Goal: Task Accomplishment & Management: Manage account settings

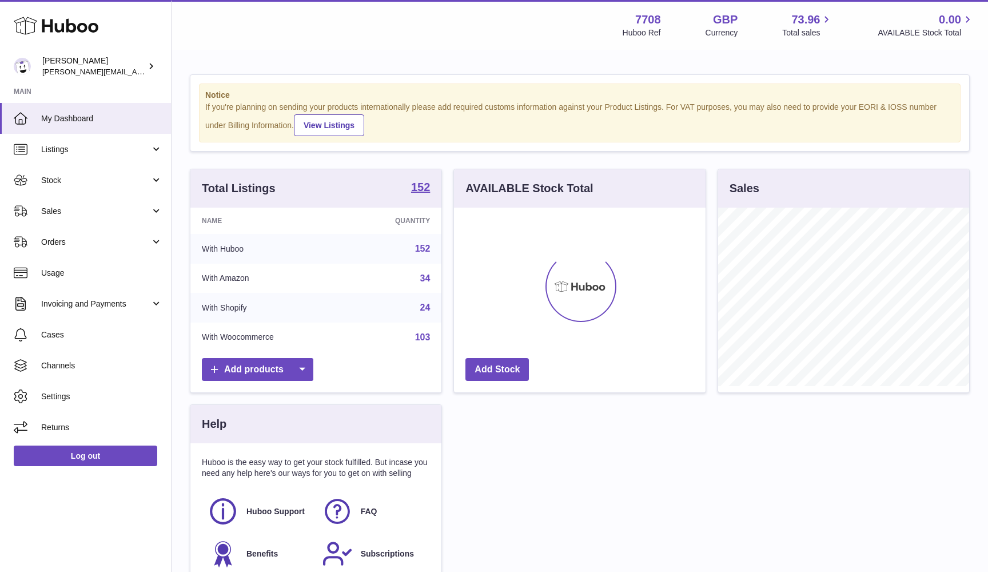
scroll to position [178, 252]
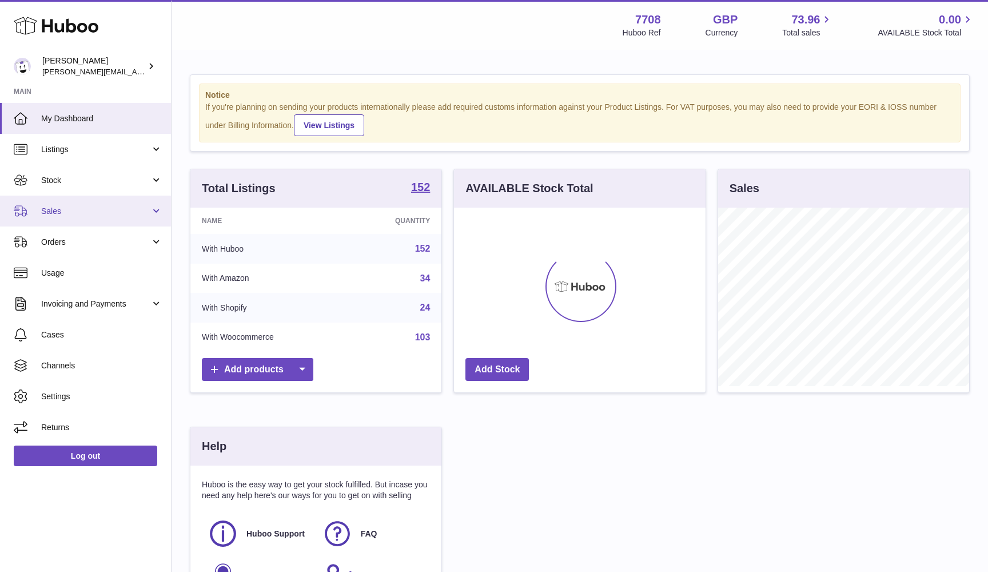
click at [105, 206] on span "Sales" at bounding box center [95, 211] width 109 height 11
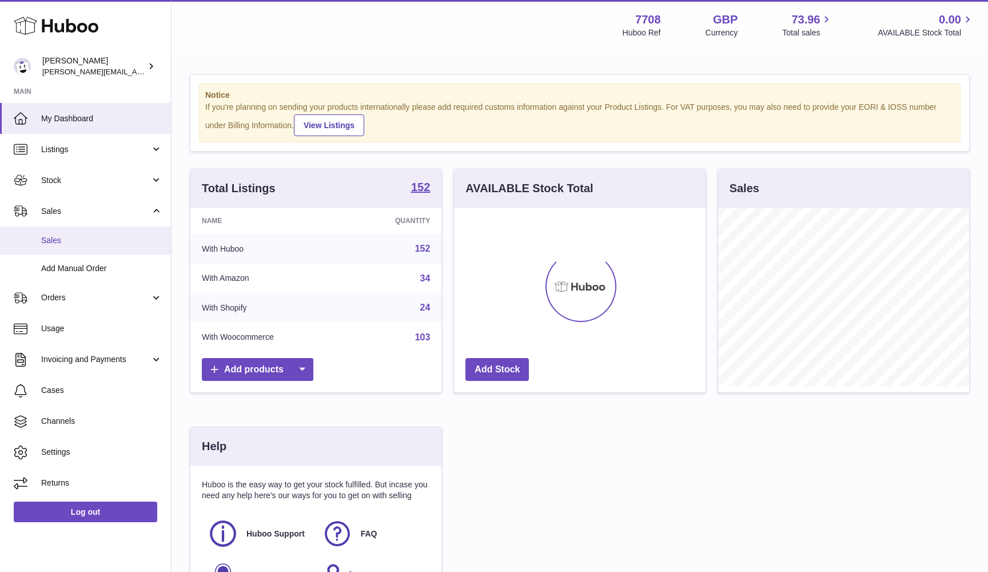
click at [87, 244] on link "Sales" at bounding box center [85, 240] width 171 height 28
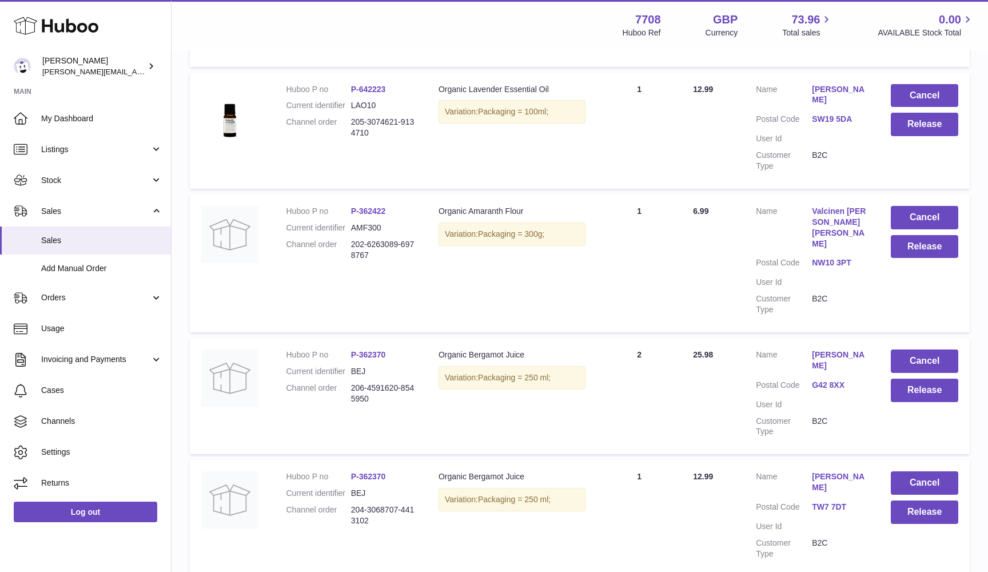
scroll to position [936, 0]
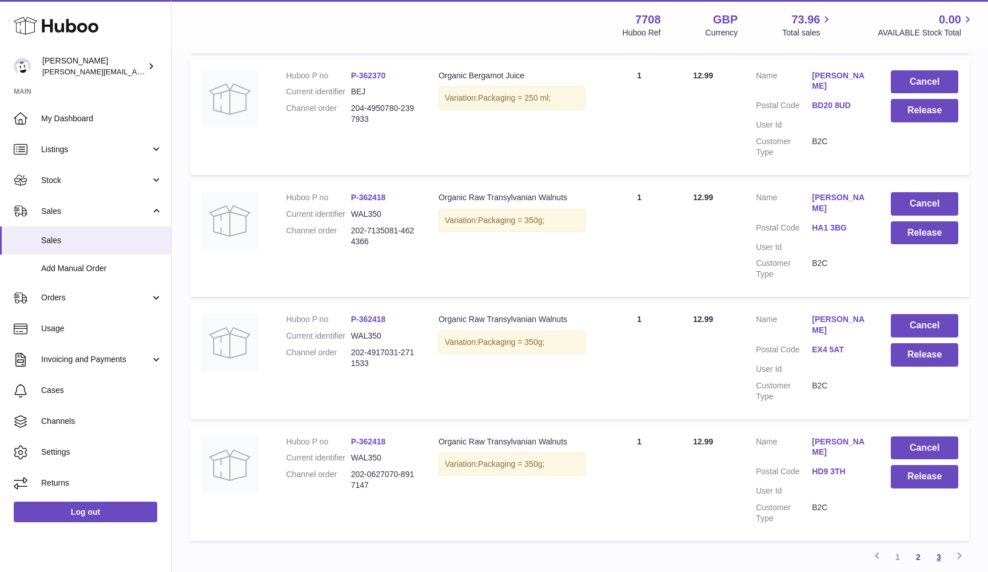
click at [937, 547] on link "3" at bounding box center [939, 557] width 21 height 21
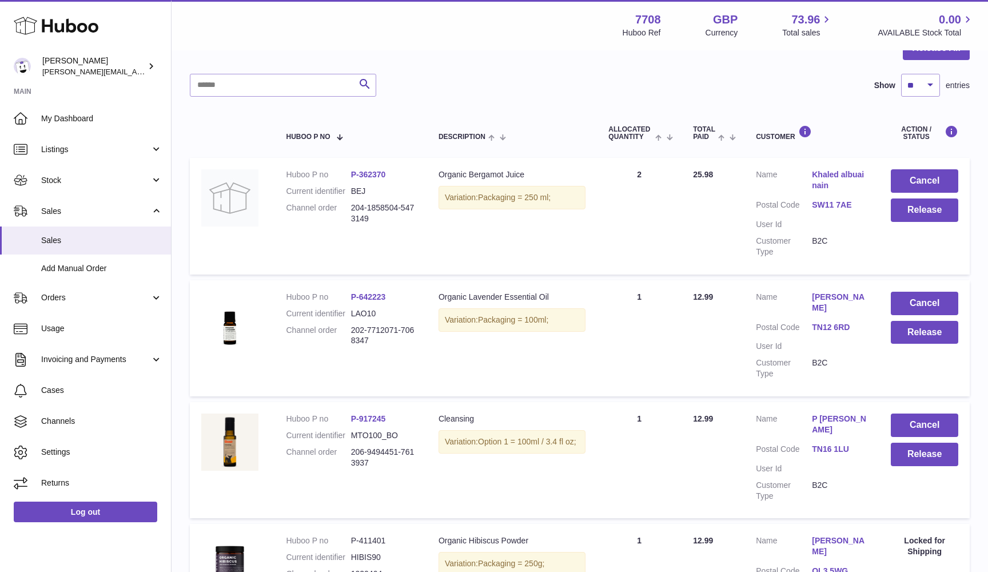
scroll to position [122, 0]
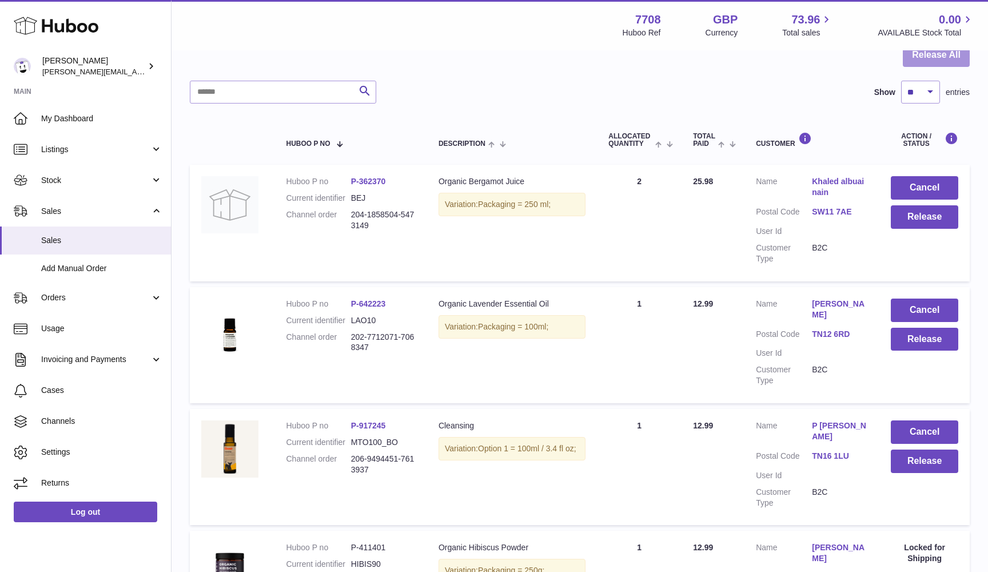
click at [966, 63] on button "Release All" at bounding box center [936, 54] width 67 height 23
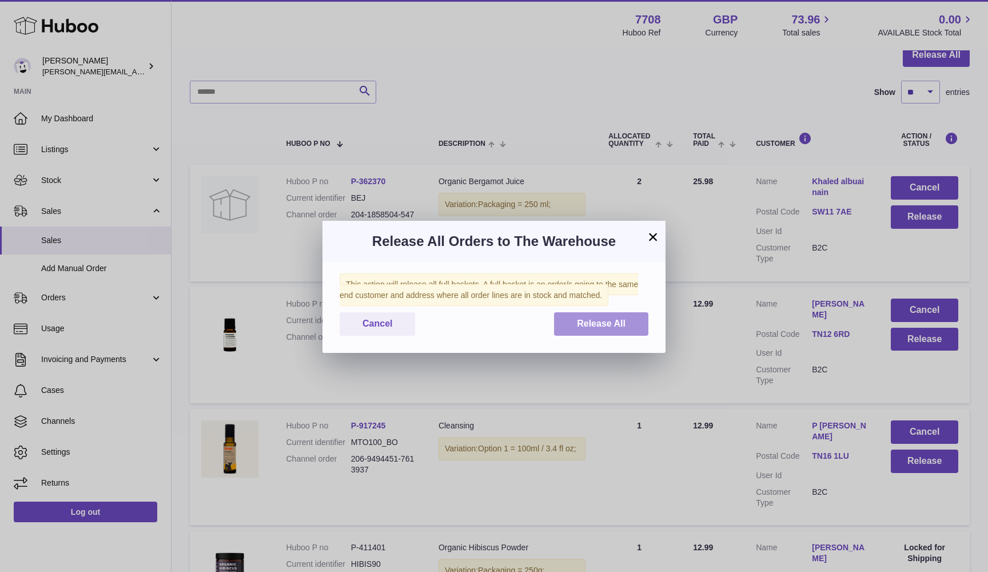
click at [597, 328] on button "Release All" at bounding box center [601, 323] width 94 height 23
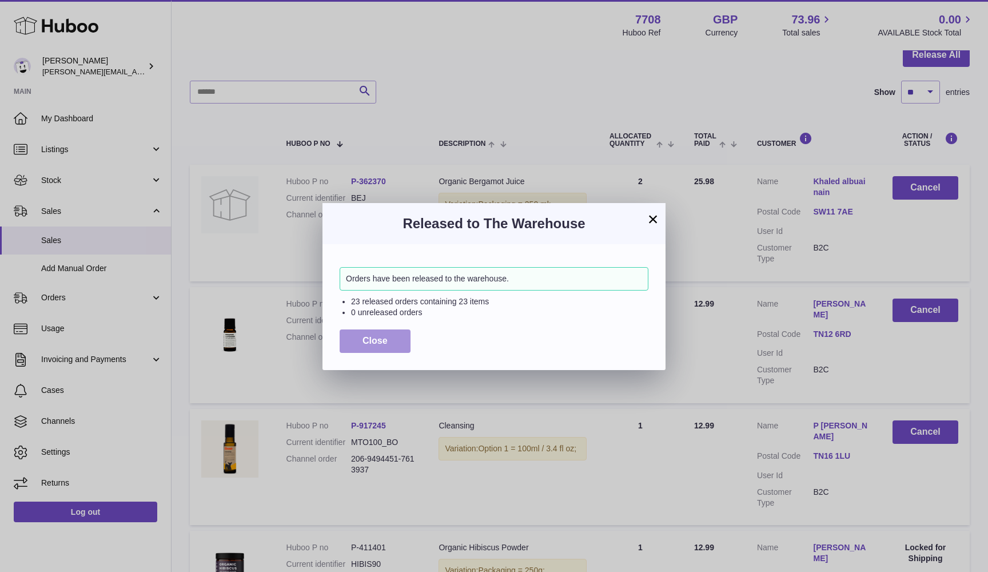
click at [372, 343] on span "Close" at bounding box center [375, 341] width 25 height 10
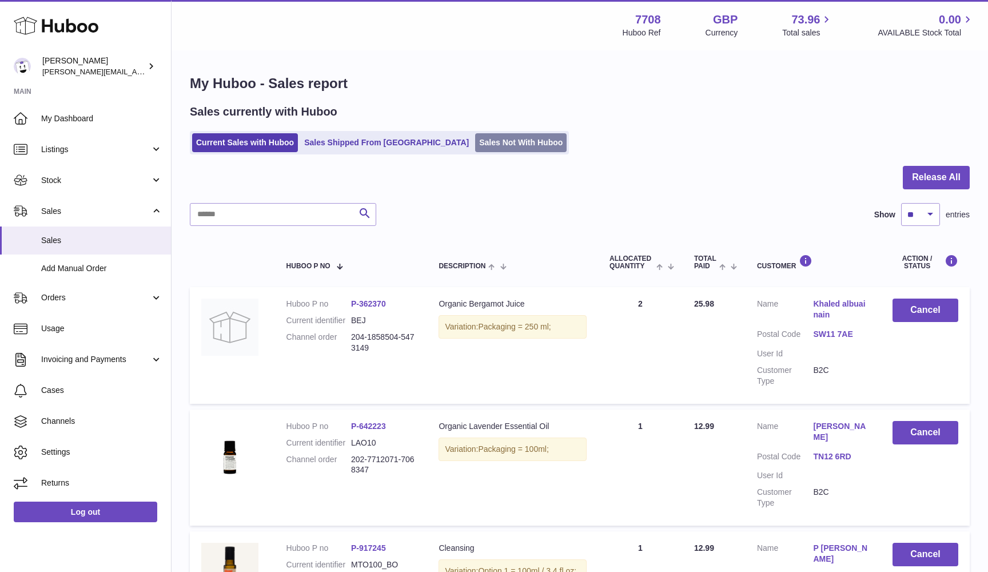
scroll to position [0, 0]
click at [475, 143] on link "Sales Not With Huboo" at bounding box center [521, 142] width 92 height 19
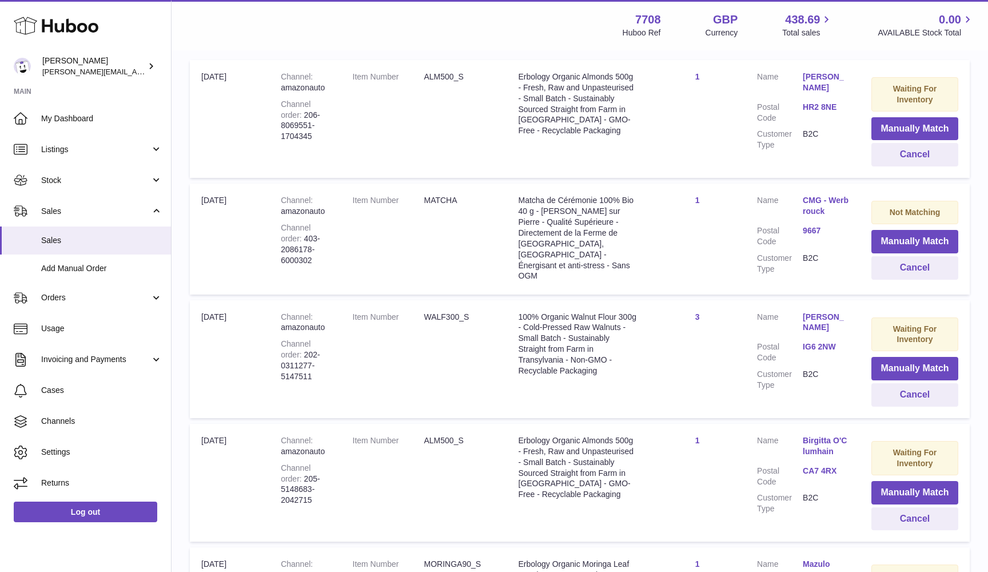
scroll to position [306, 0]
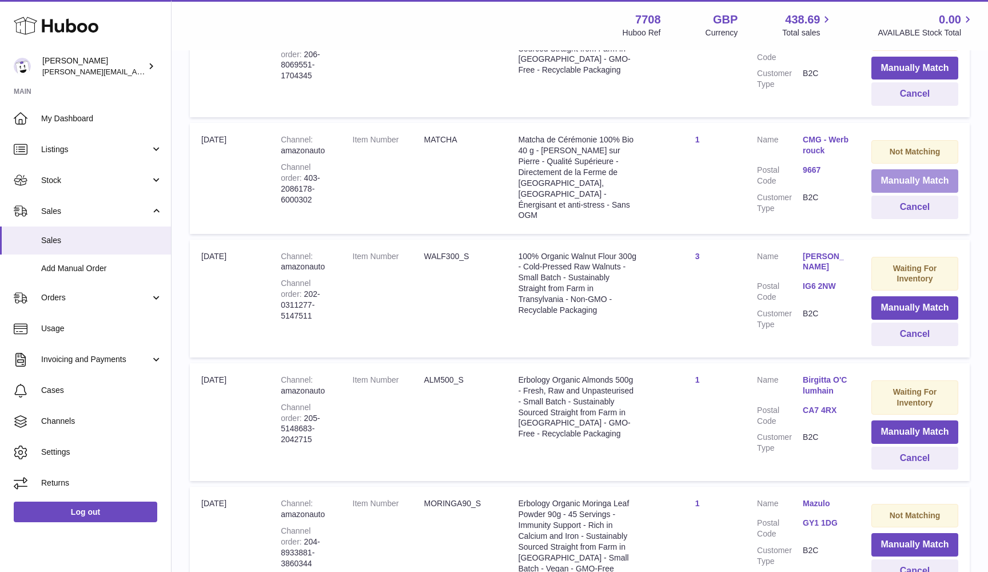
click at [897, 180] on button "Manually Match" at bounding box center [915, 180] width 87 height 23
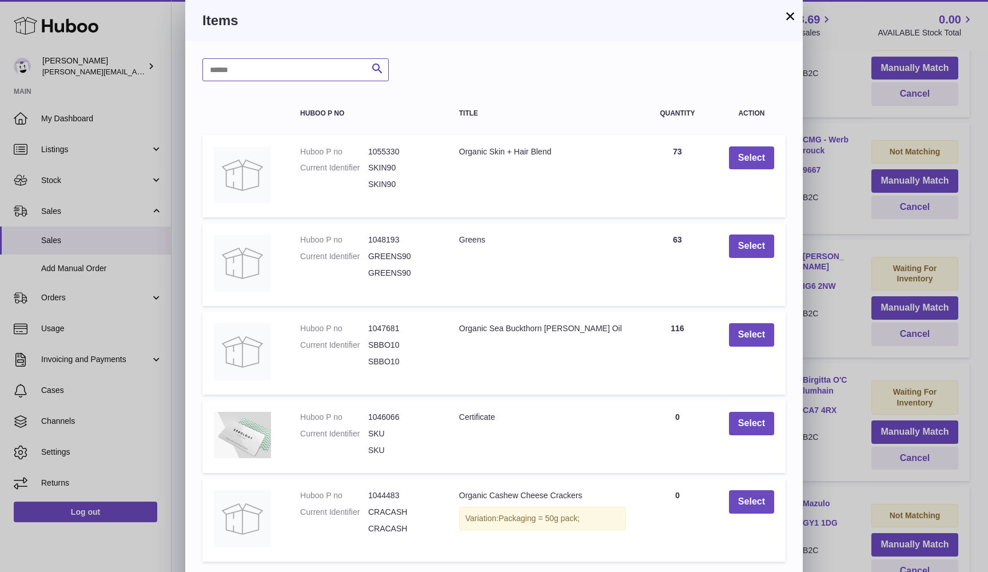
click at [320, 67] on input "text" at bounding box center [295, 69] width 186 height 23
type input "******"
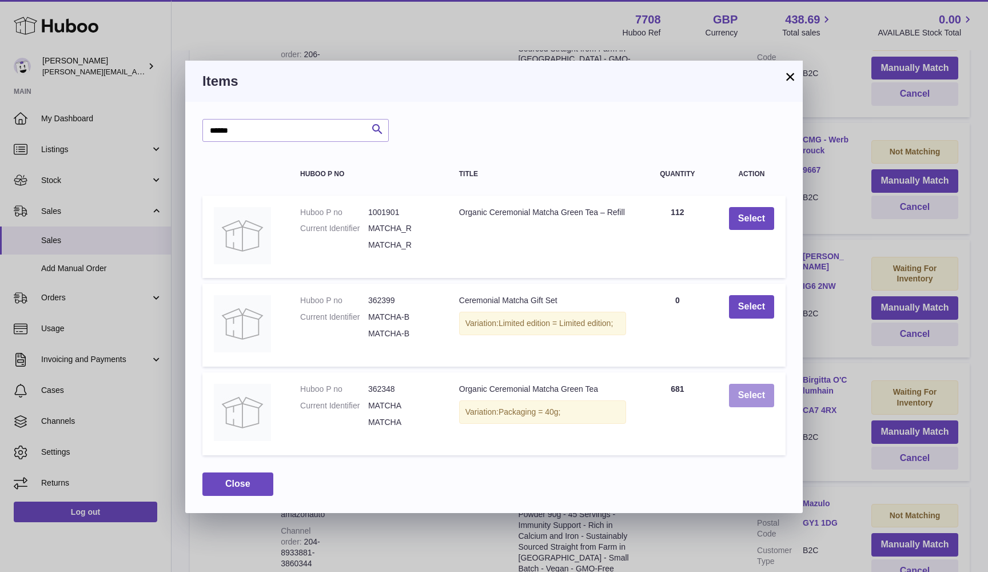
click at [747, 396] on button "Select" at bounding box center [751, 395] width 45 height 23
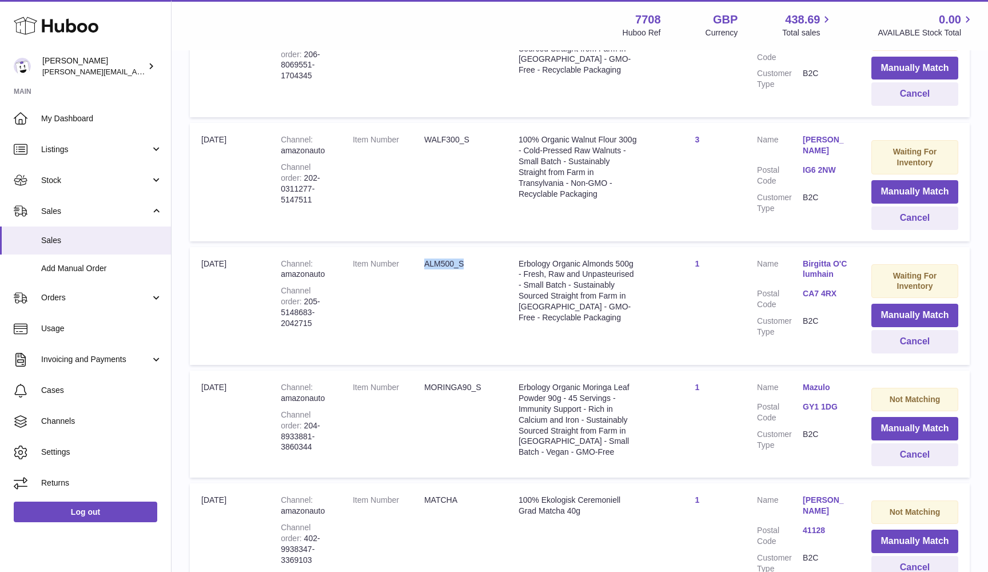
drag, startPoint x: 421, startPoint y: 257, endPoint x: 468, endPoint y: 257, distance: 47.5
click at [468, 258] on dd "ALM500_S" at bounding box center [459, 263] width 71 height 11
copy dd "ALM500_S"
click at [68, 181] on span "Stock" at bounding box center [95, 180] width 109 height 11
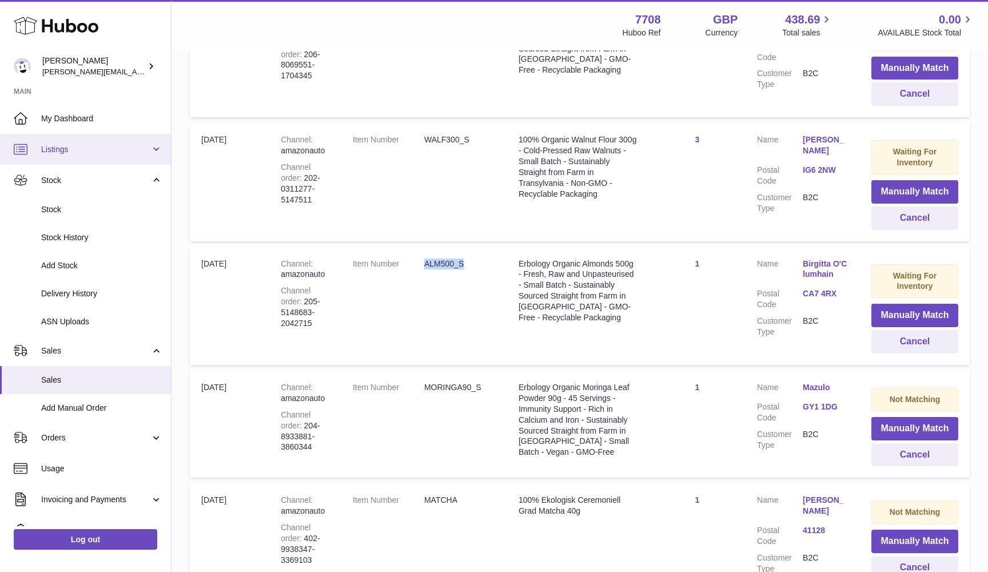
click at [63, 140] on link "Listings" at bounding box center [85, 149] width 171 height 31
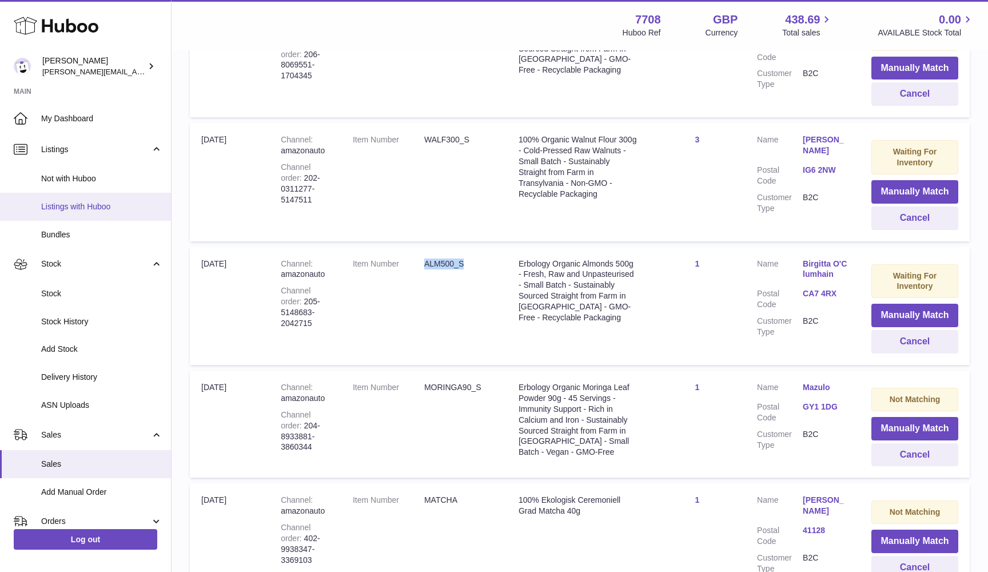
click at [62, 201] on span "Listings with Huboo" at bounding box center [101, 206] width 121 height 11
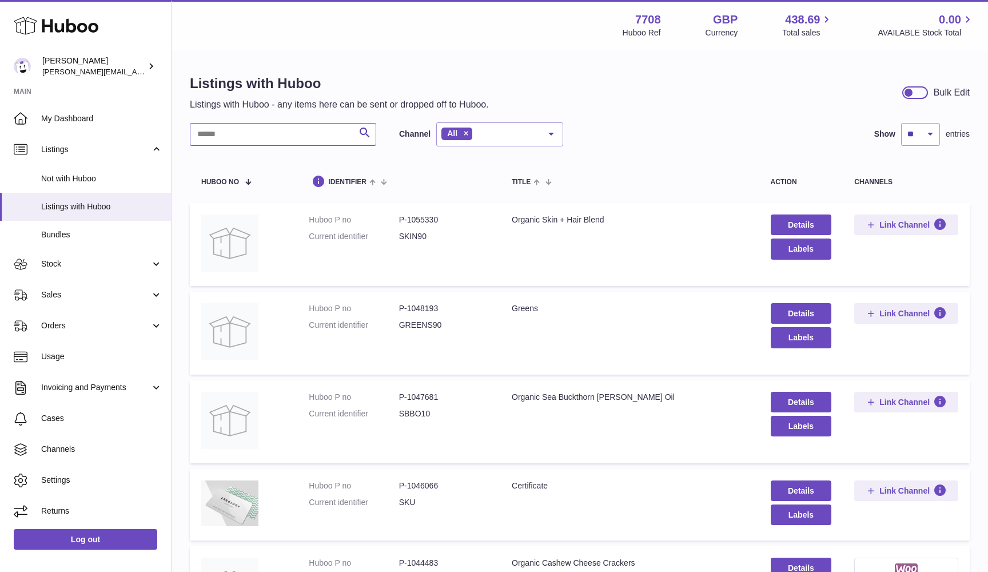
click at [230, 130] on input "text" at bounding box center [283, 134] width 186 height 23
paste input "********"
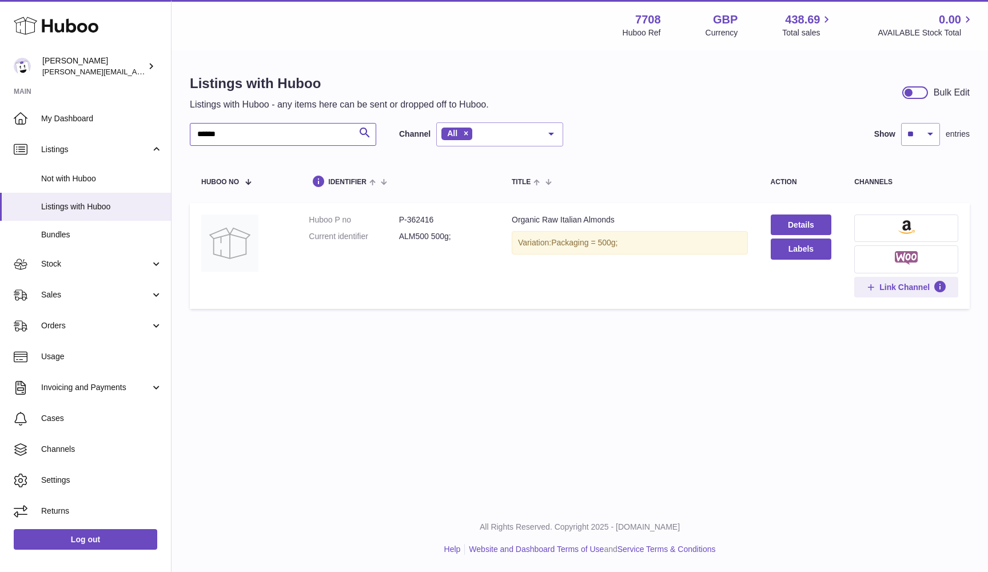
type input "******"
click at [893, 234] on button at bounding box center [906, 227] width 104 height 27
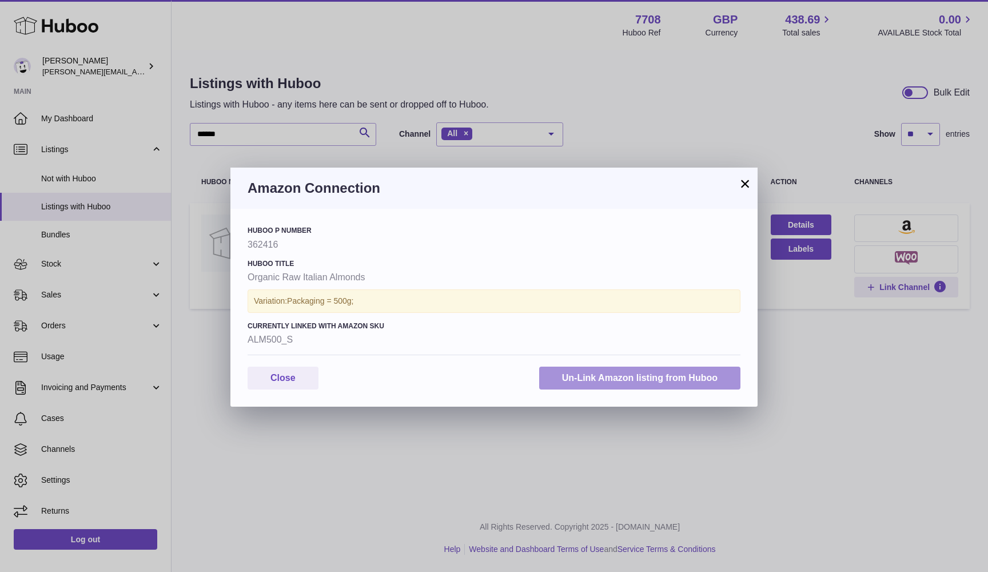
click at [595, 376] on button "Un-Link Amazon listing from Huboo" at bounding box center [639, 378] width 201 height 23
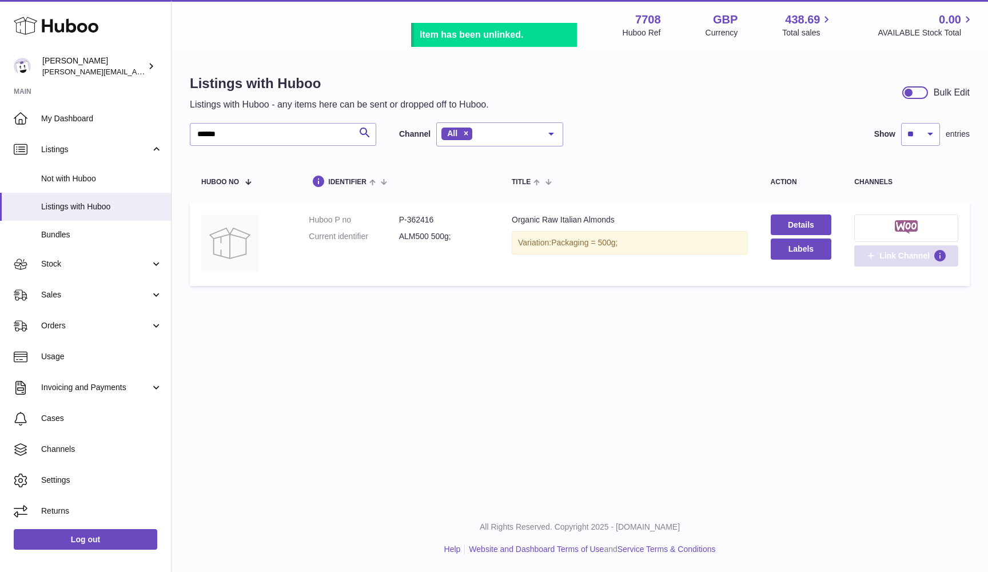
click at [900, 258] on span "Link Channel" at bounding box center [905, 255] width 50 height 10
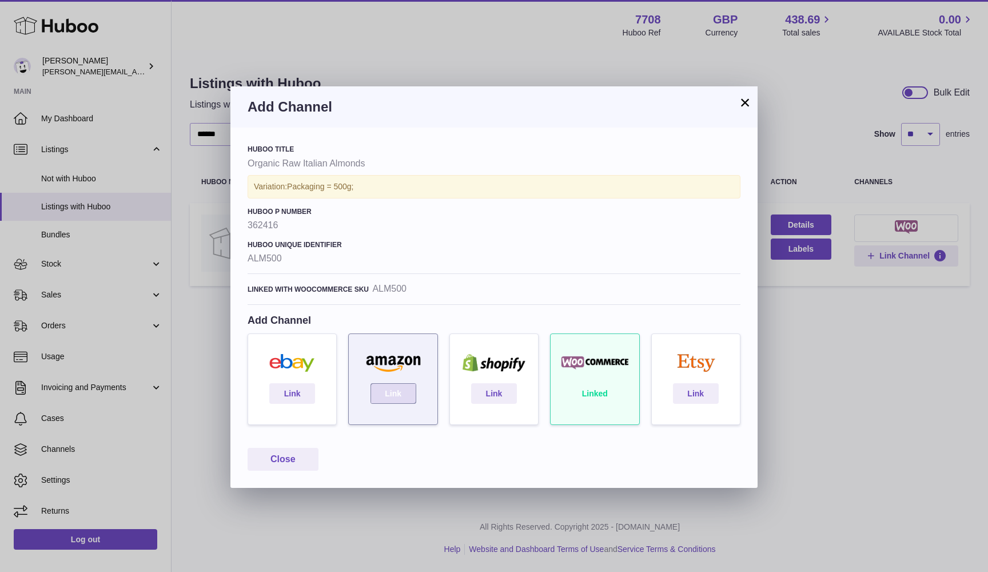
click at [385, 394] on link "Link" at bounding box center [394, 393] width 46 height 21
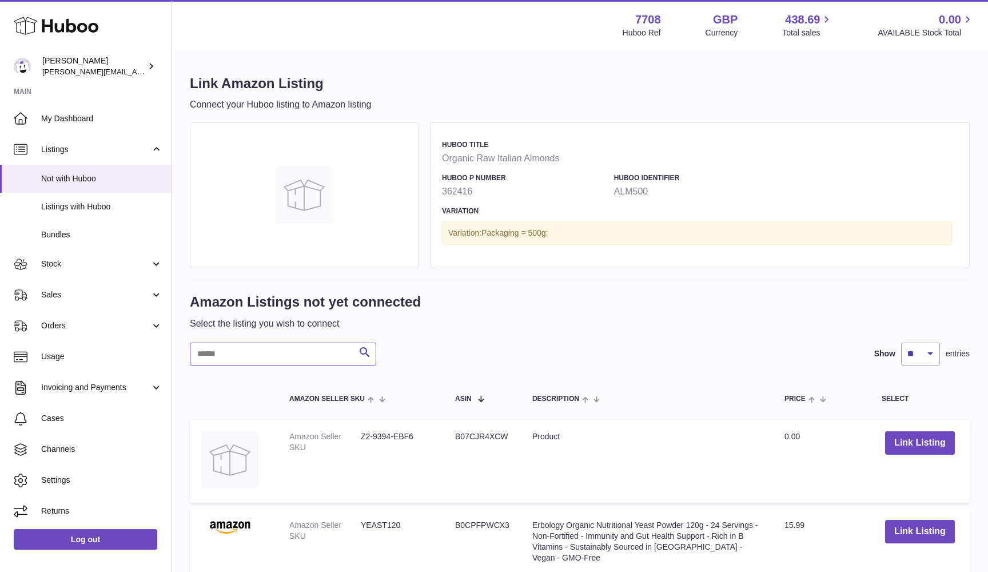
click at [287, 356] on input "text" at bounding box center [283, 354] width 186 height 23
paste input "********"
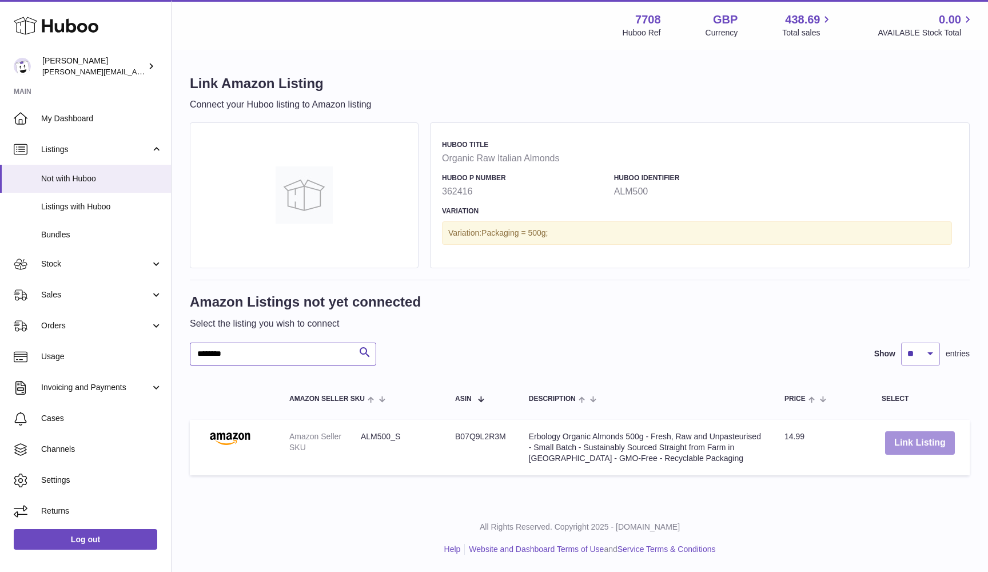
type input "********"
click at [933, 443] on button "Link Listing" at bounding box center [920, 442] width 70 height 23
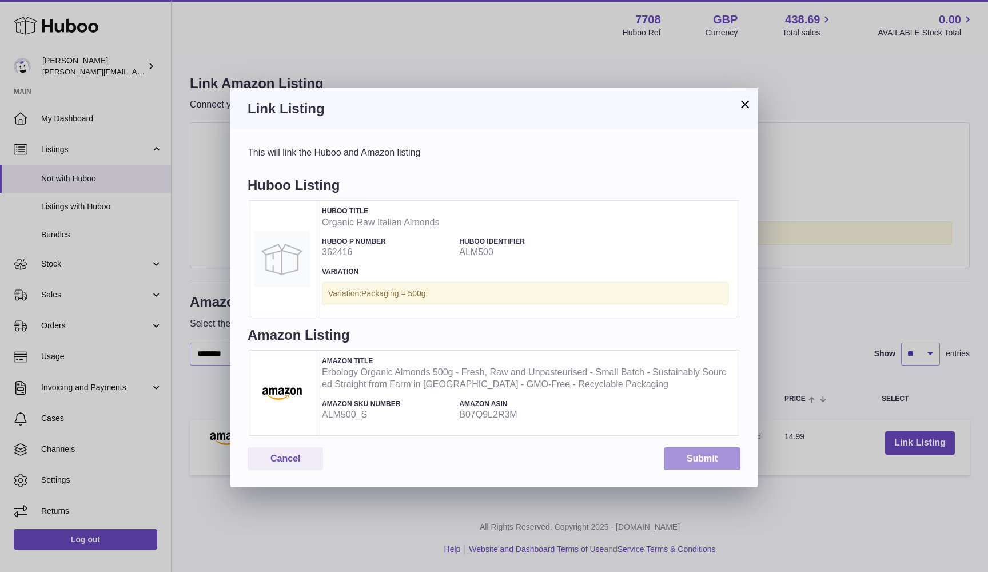
click at [705, 452] on button "Submit" at bounding box center [702, 458] width 77 height 23
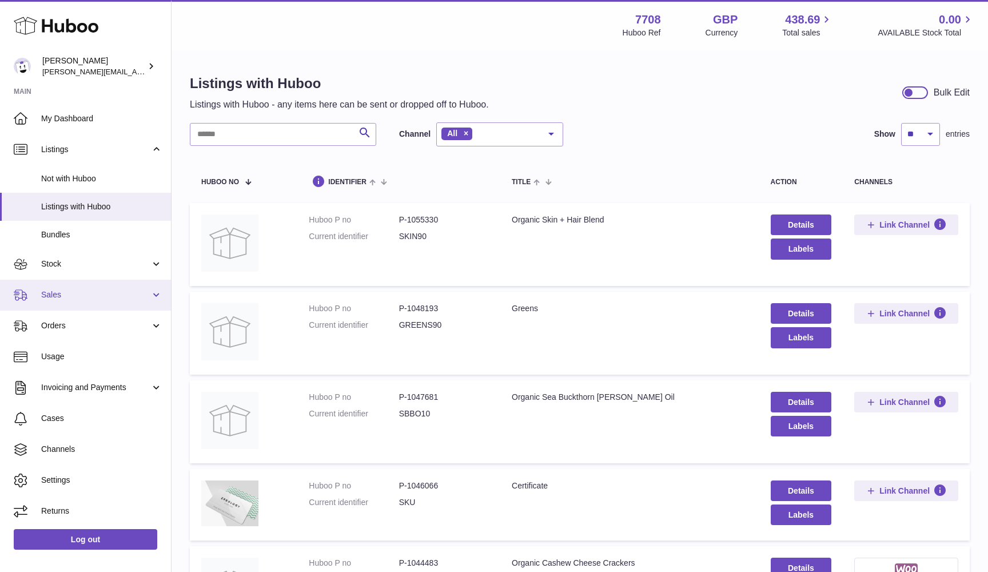
click at [110, 293] on span "Sales" at bounding box center [95, 294] width 109 height 11
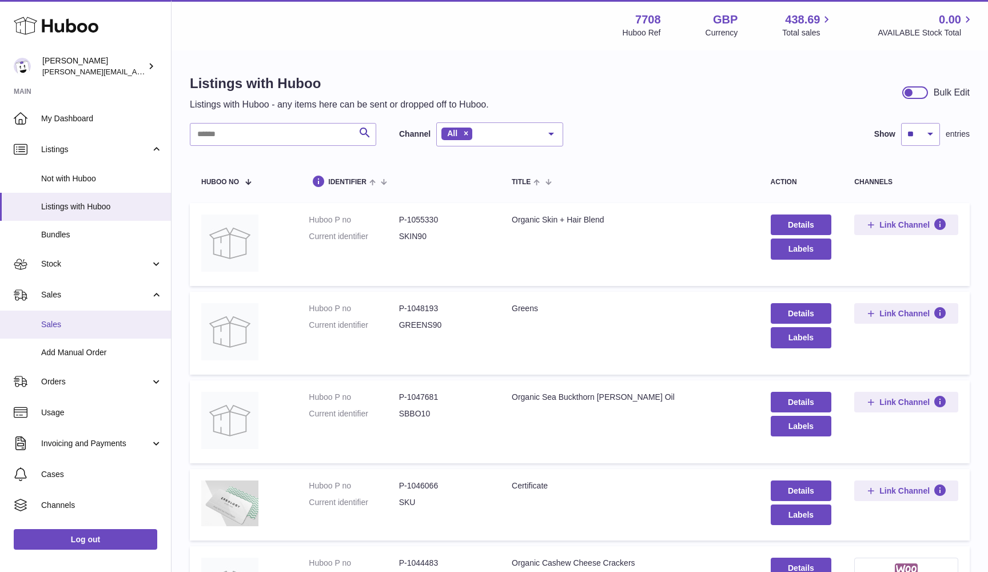
click at [104, 323] on span "Sales" at bounding box center [101, 324] width 121 height 11
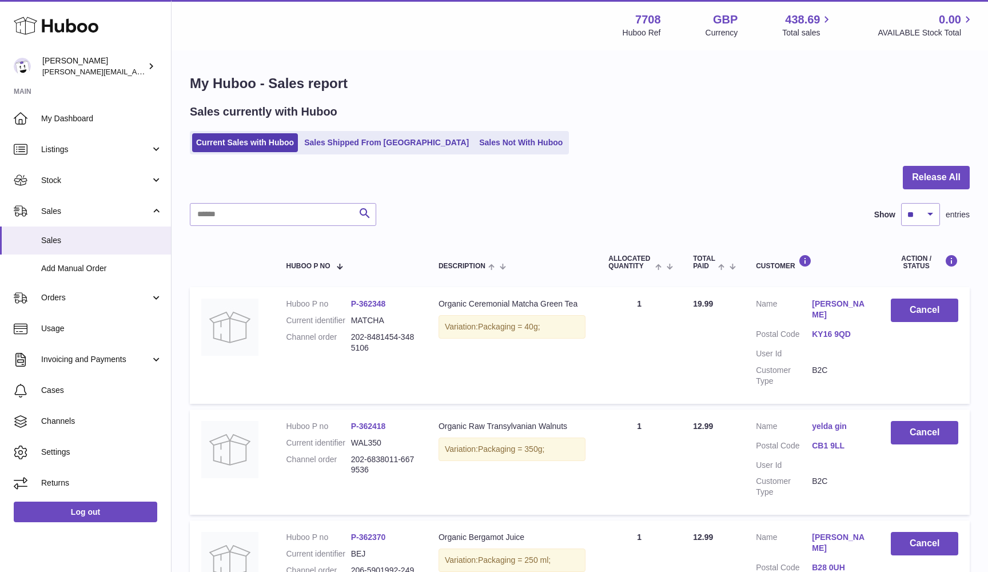
click at [460, 128] on div "Sales currently with Huboo Current Sales with Huboo Sales Shipped From [GEOGRAP…" at bounding box center [580, 129] width 780 height 50
click at [475, 144] on link "Sales Not With Huboo" at bounding box center [521, 142] width 92 height 19
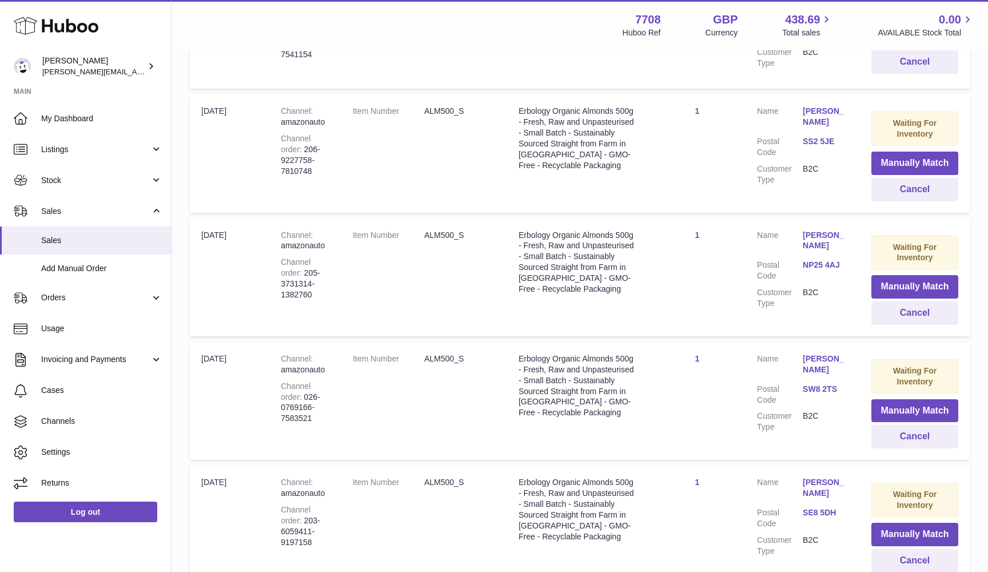
scroll to position [892, 0]
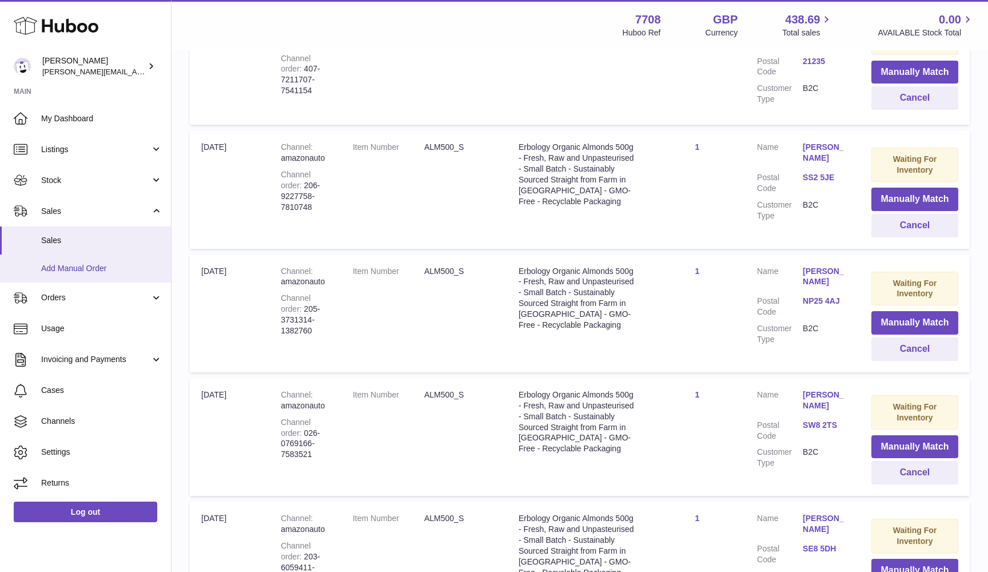
click at [105, 263] on span "Add Manual Order" at bounding box center [101, 268] width 121 height 11
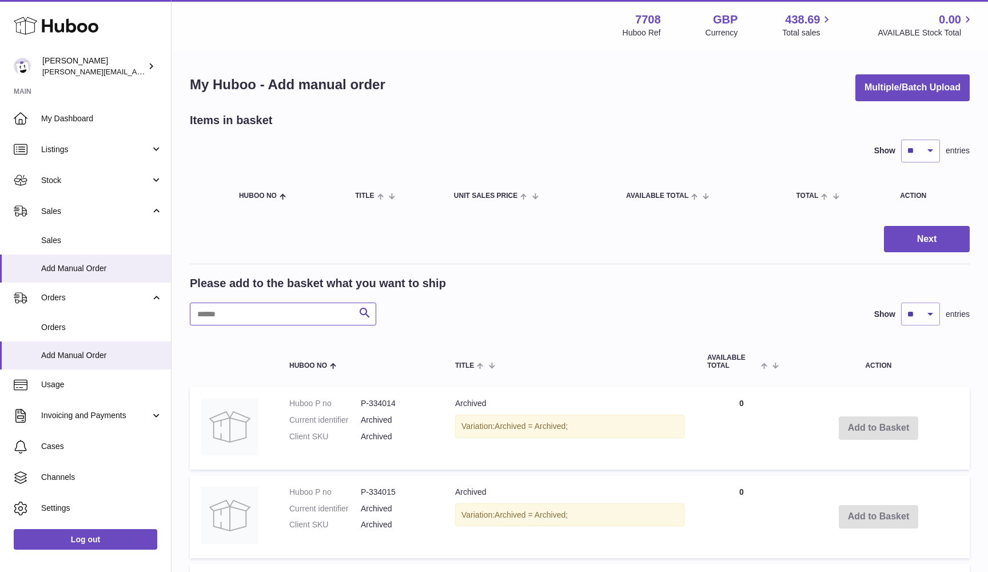
click at [254, 314] on input "text" at bounding box center [283, 314] width 186 height 23
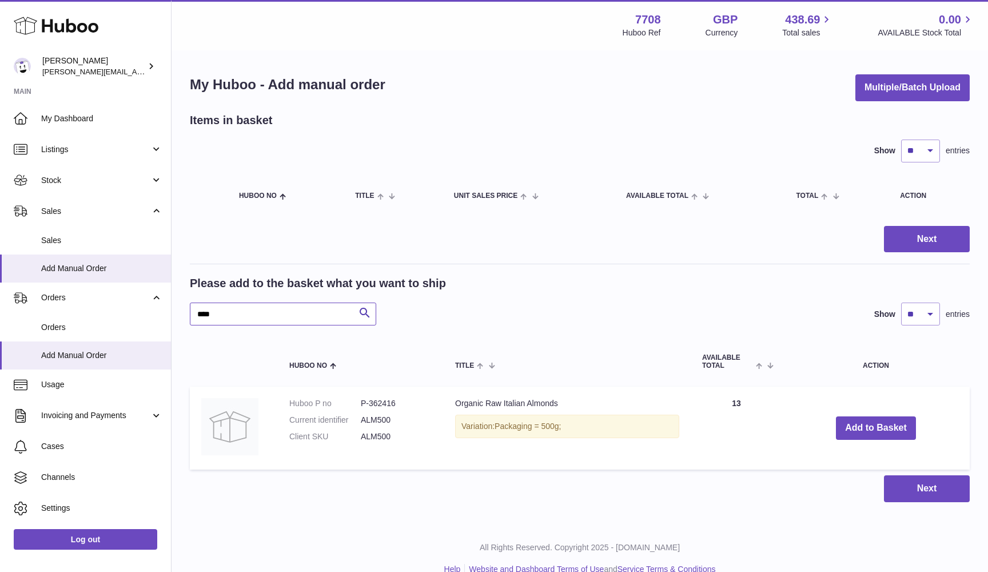
type input "****"
click at [369, 436] on dd "ALM500" at bounding box center [396, 436] width 71 height 11
click at [92, 175] on span "Stock" at bounding box center [95, 180] width 109 height 11
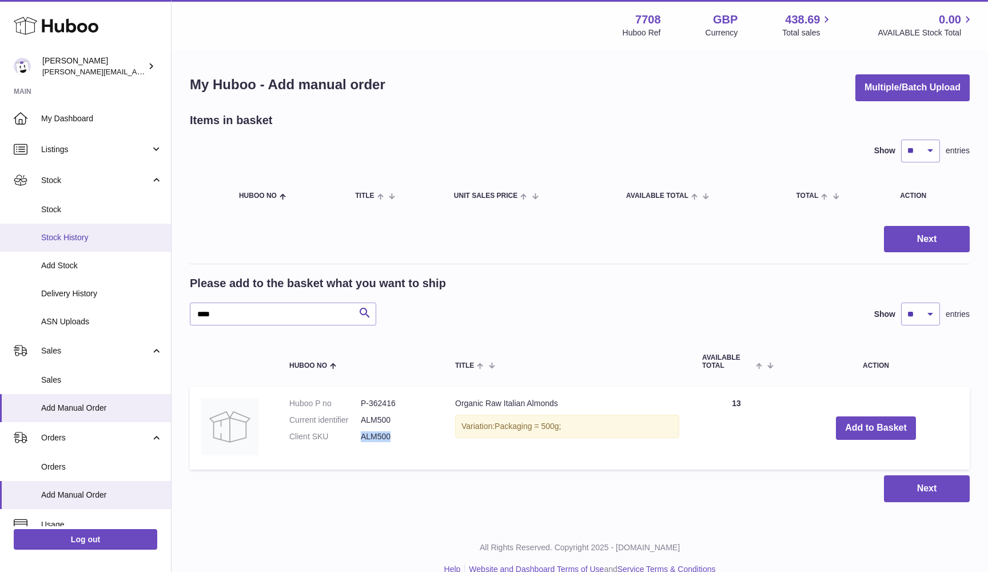
click at [83, 240] on span "Stock History" at bounding box center [101, 237] width 121 height 11
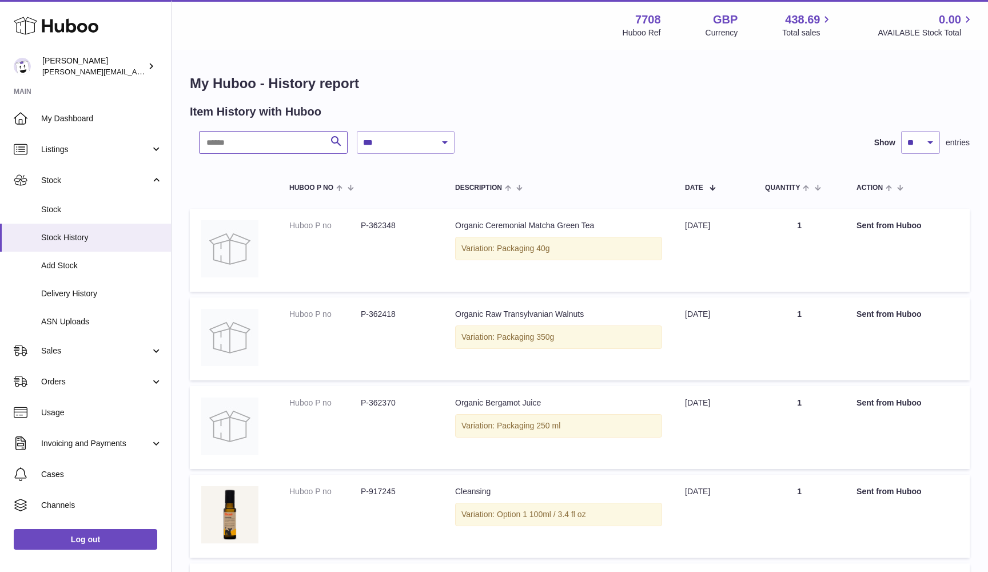
click at [307, 146] on input "text" at bounding box center [273, 142] width 149 height 23
paste input "**********"
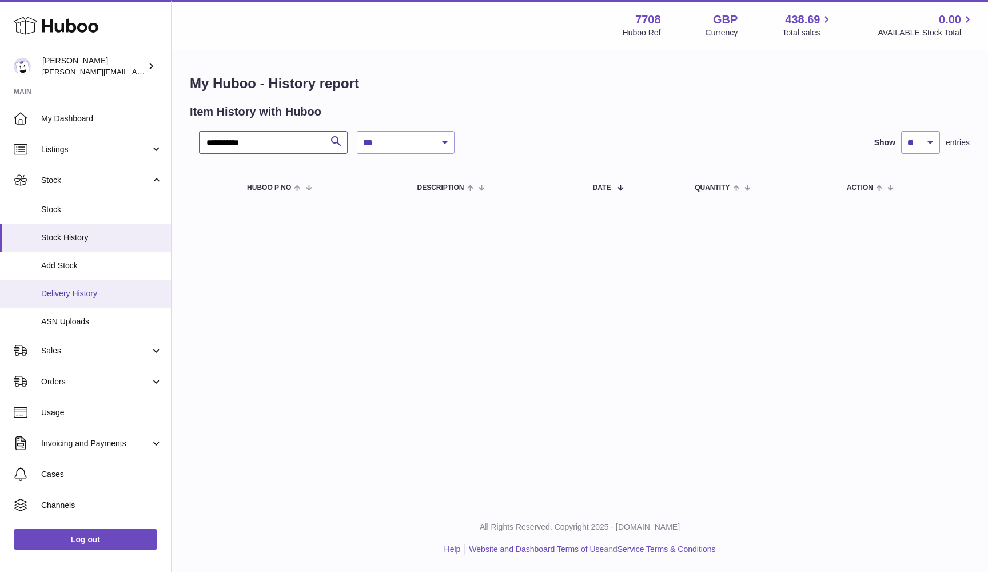
type input "**********"
click at [106, 299] on link "Delivery History" at bounding box center [85, 294] width 171 height 28
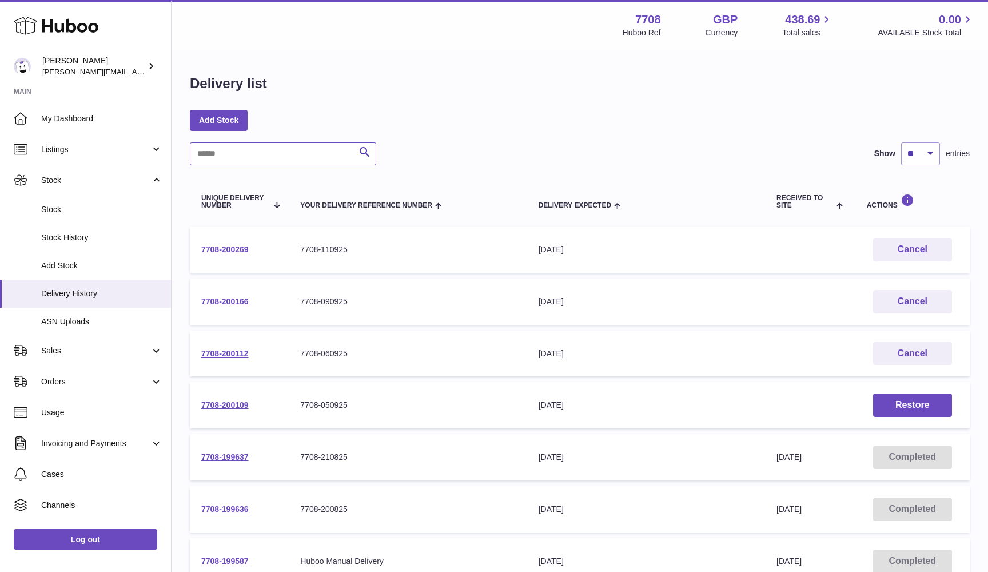
click at [254, 148] on input "text" at bounding box center [283, 153] width 186 height 23
paste input "**********"
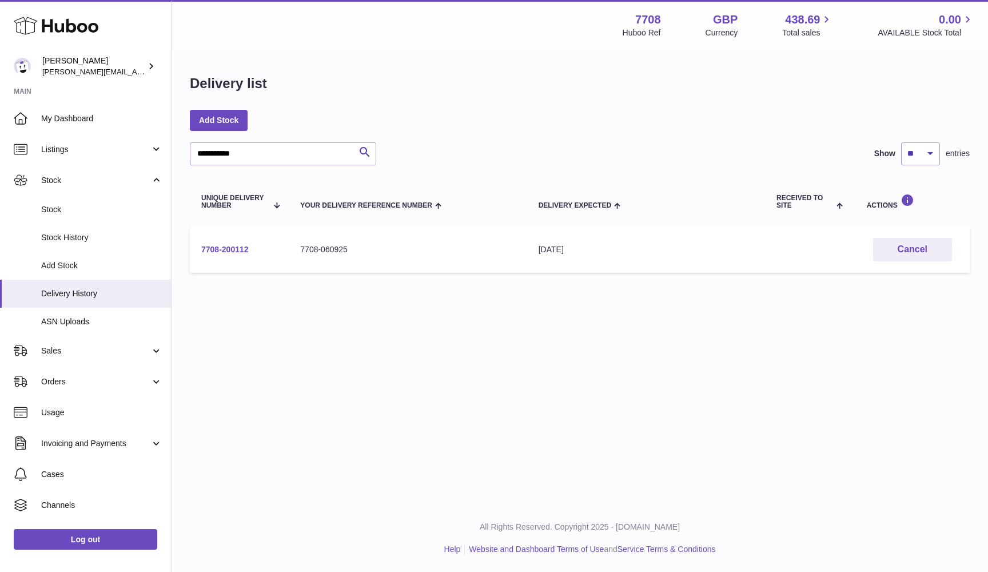
click at [210, 247] on link "7708-200112" at bounding box center [224, 249] width 47 height 9
click at [225, 154] on input "**********" at bounding box center [283, 153] width 186 height 23
paste input "text"
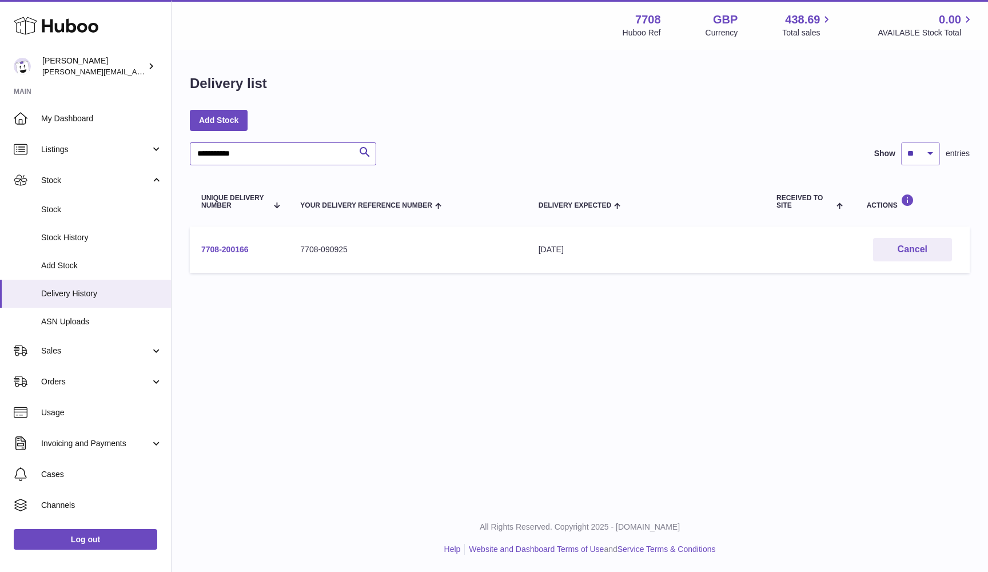
type input "**********"
click at [219, 249] on link "7708-200166" at bounding box center [224, 249] width 47 height 9
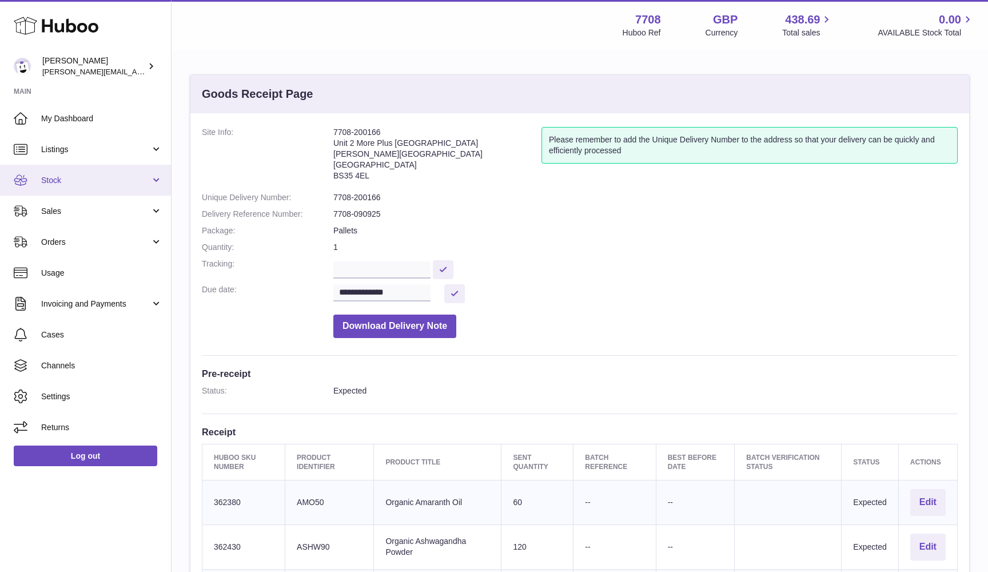
click at [103, 173] on link "Stock" at bounding box center [85, 180] width 171 height 31
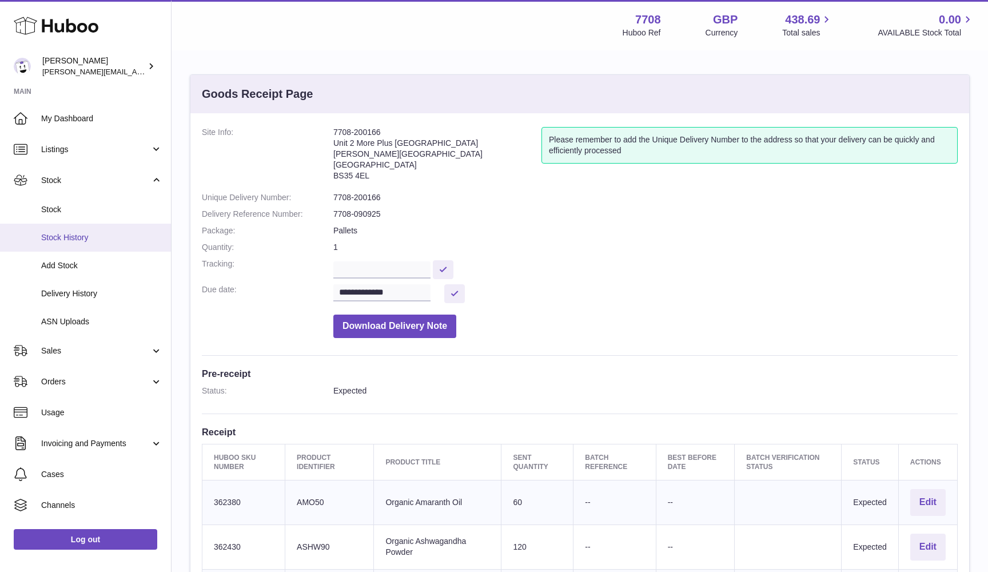
click at [88, 236] on span "Stock History" at bounding box center [101, 237] width 121 height 11
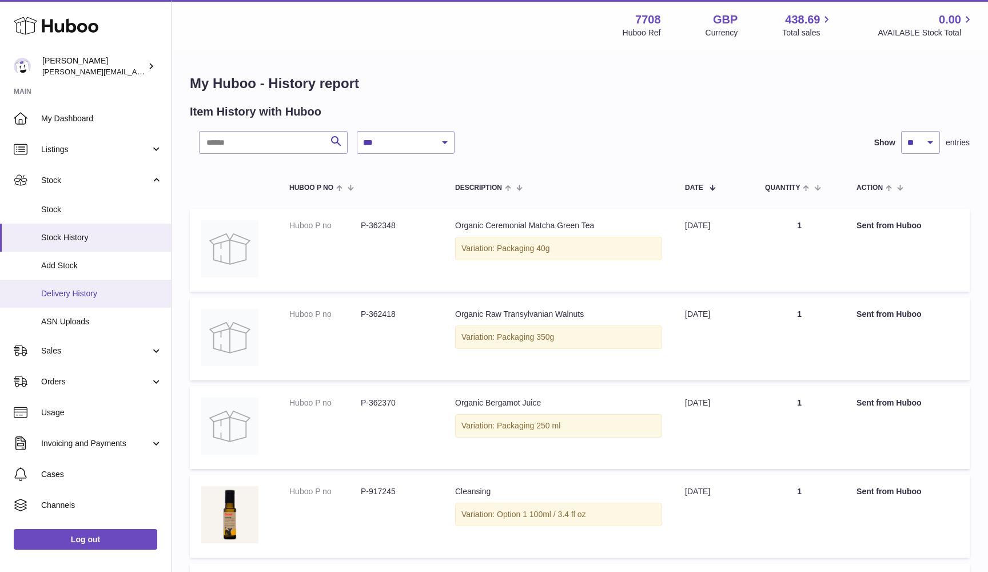
click at [69, 288] on span "Delivery History" at bounding box center [101, 293] width 121 height 11
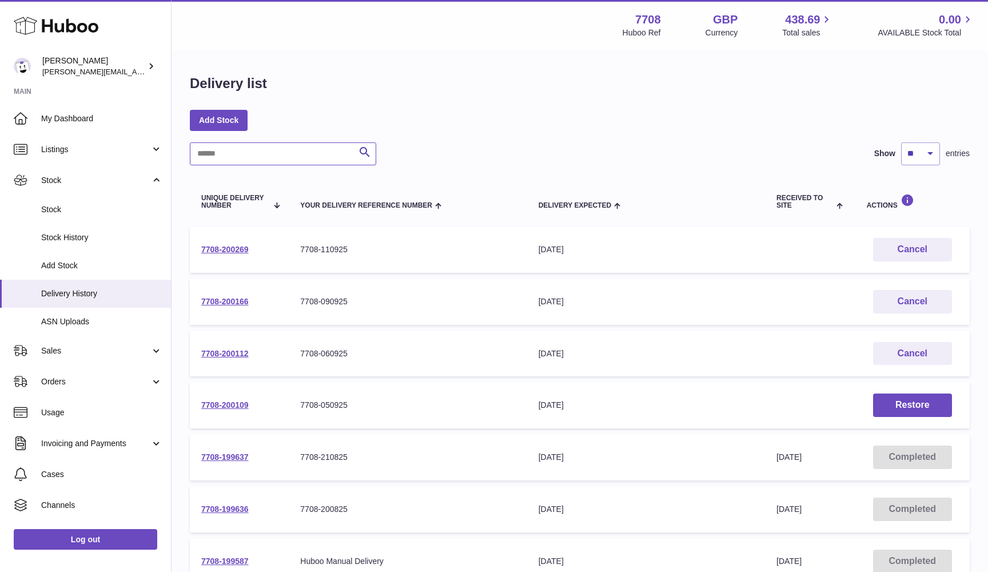
click at [256, 153] on input "text" at bounding box center [283, 153] width 186 height 23
paste input "**********"
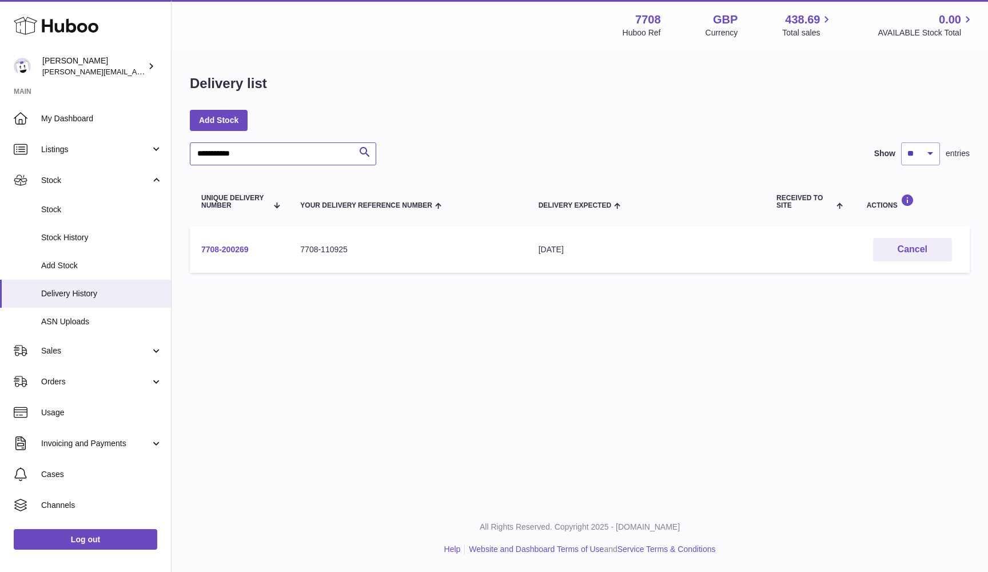
type input "**********"
click at [225, 247] on link "7708-200269" at bounding box center [224, 249] width 47 height 9
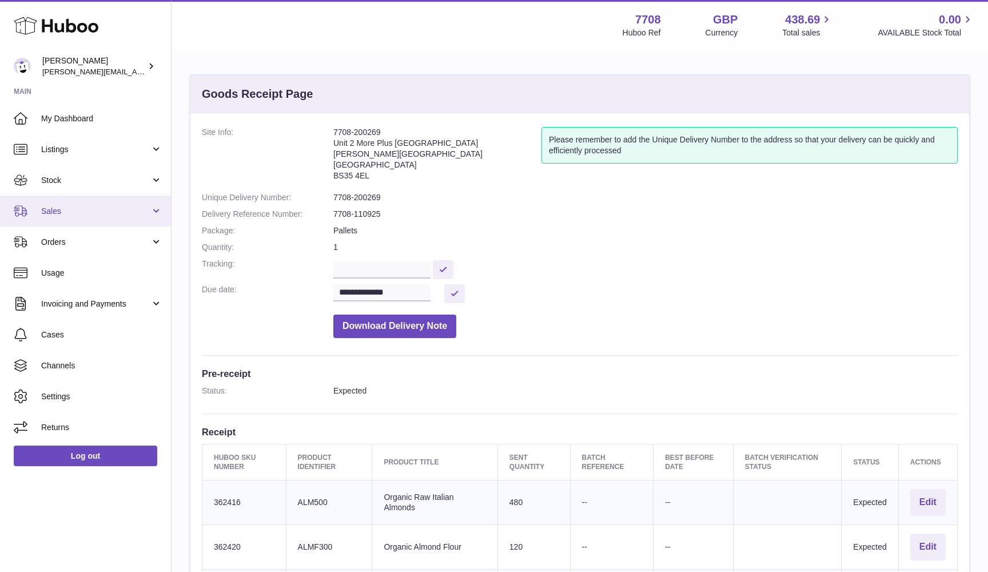
click at [100, 206] on span "Sales" at bounding box center [95, 211] width 109 height 11
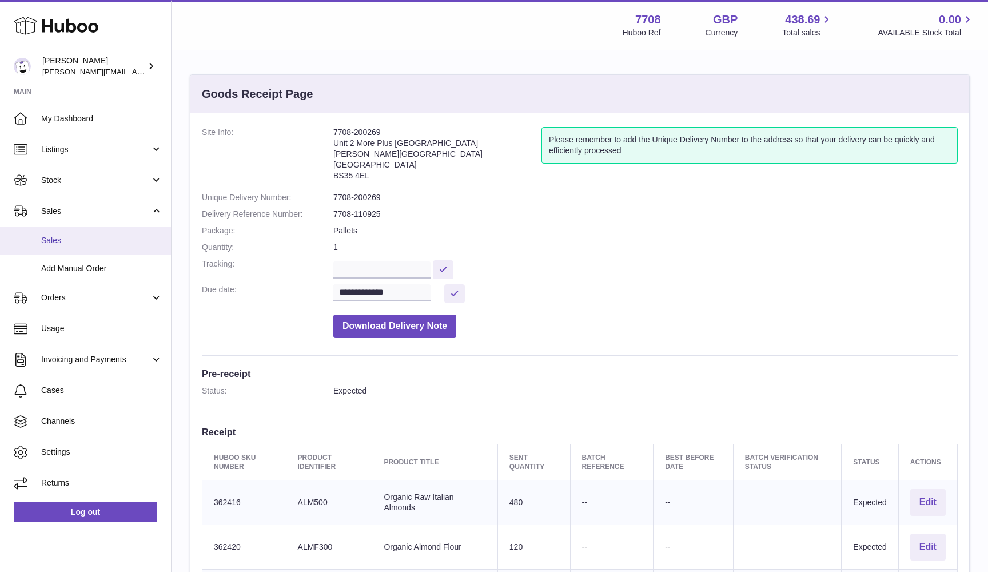
click at [79, 238] on span "Sales" at bounding box center [101, 240] width 121 height 11
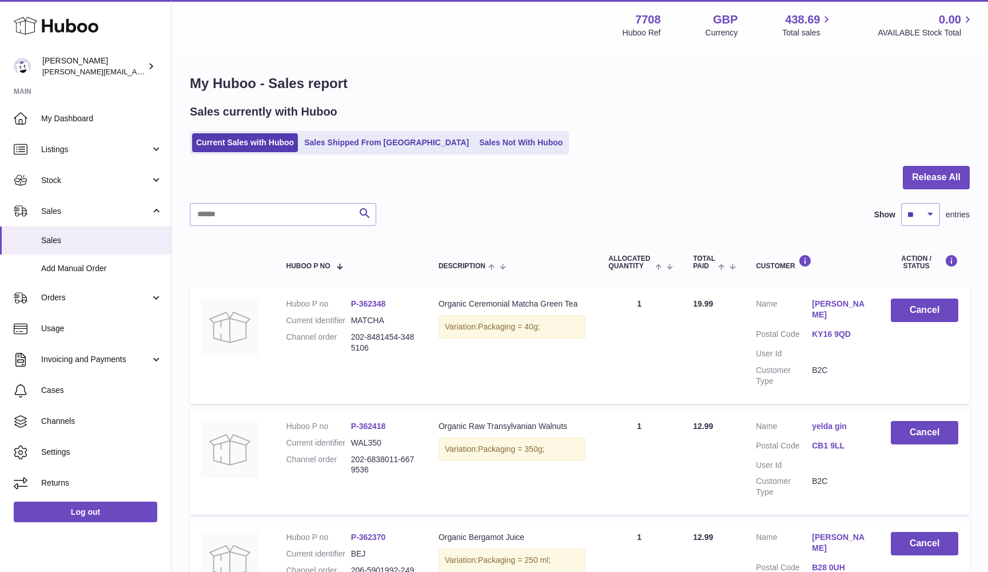
click at [505, 416] on td "Description Organic Raw Transylvanian Walnuts Variation: Packaging = 350g;" at bounding box center [512, 461] width 170 height 105
click at [488, 146] on link "Sales Not With Huboo" at bounding box center [521, 142] width 92 height 19
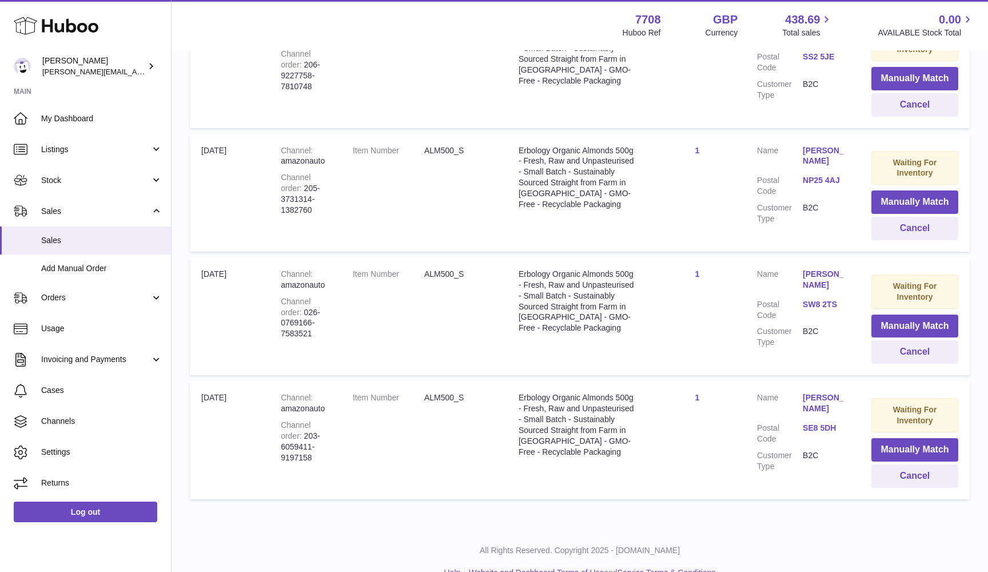
scroll to position [1012, 0]
click at [897, 465] on button "Cancel" at bounding box center [915, 476] width 87 height 23
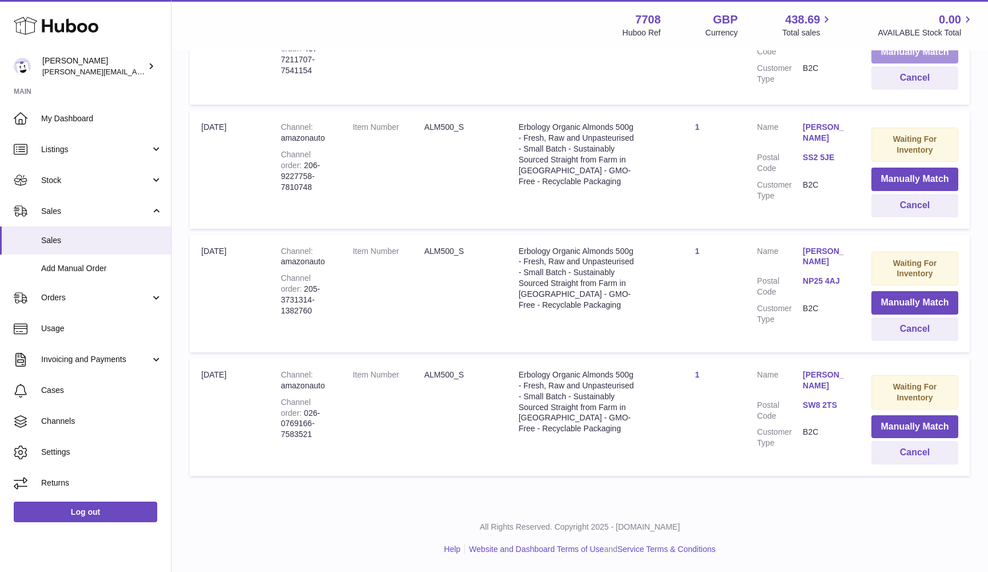
scroll to position [890, 0]
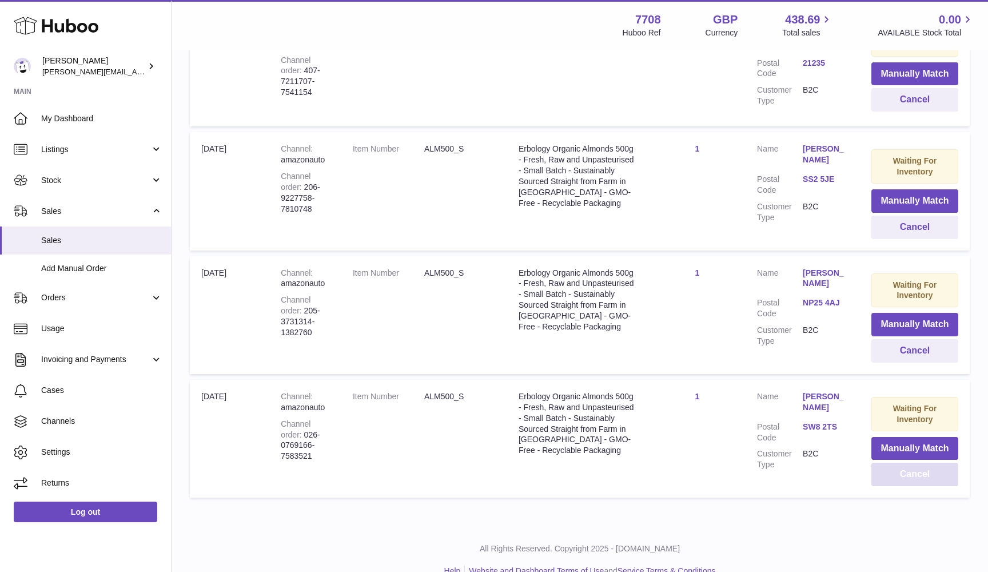
click at [892, 463] on button "Cancel" at bounding box center [915, 474] width 87 height 23
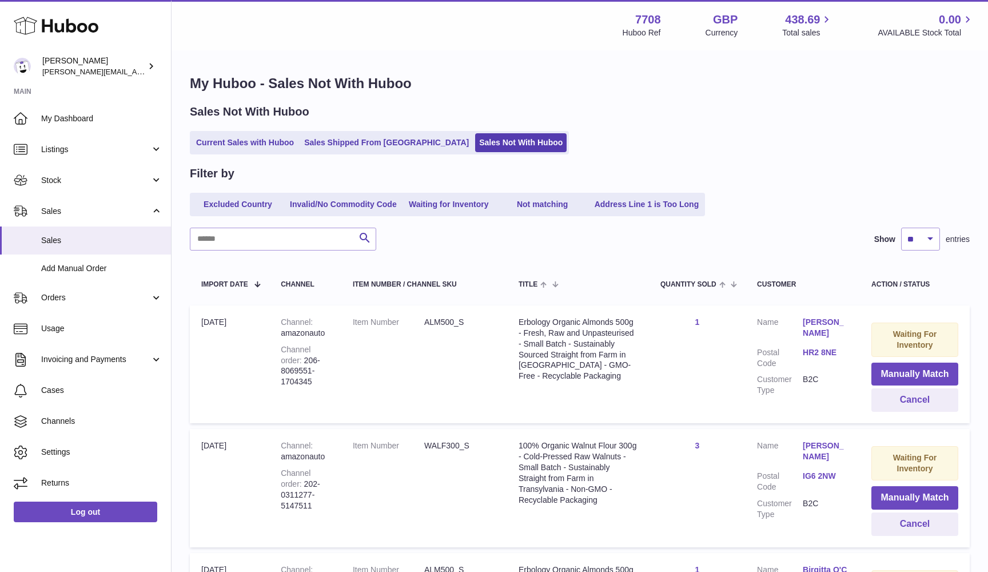
scroll to position [0, 0]
click at [930, 395] on button "Cancel" at bounding box center [915, 399] width 87 height 23
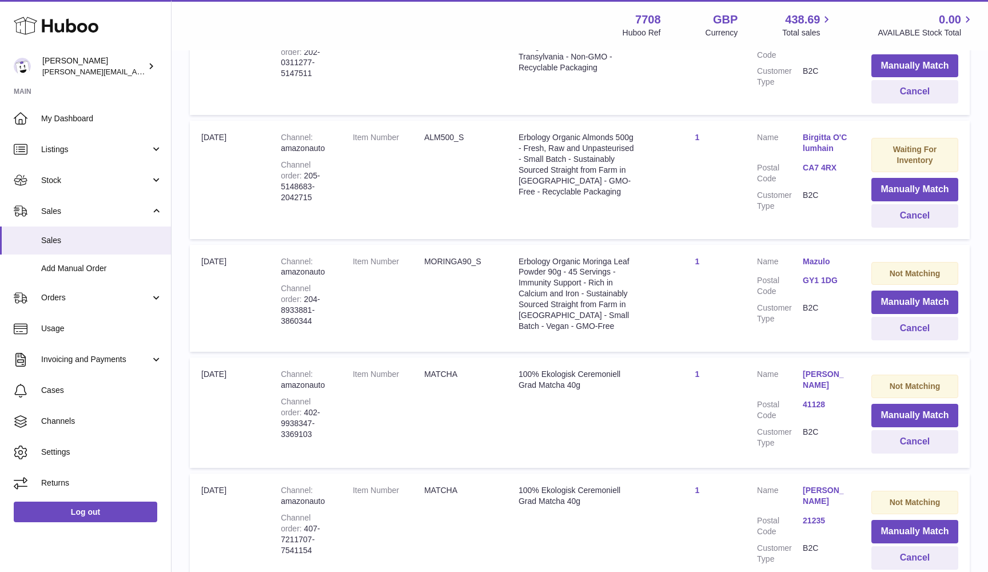
scroll to position [305, 0]
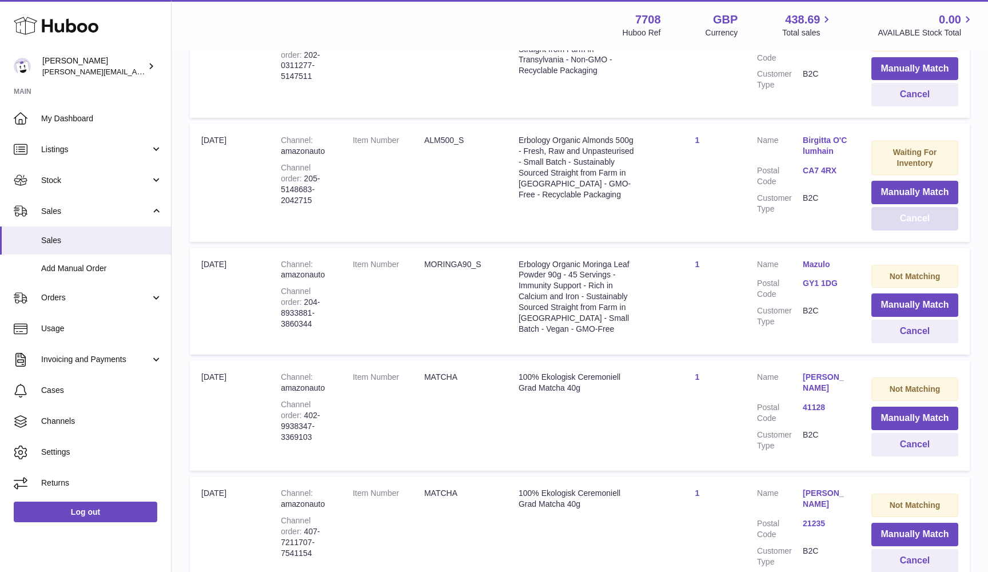
click at [922, 216] on button "Cancel" at bounding box center [915, 218] width 87 height 23
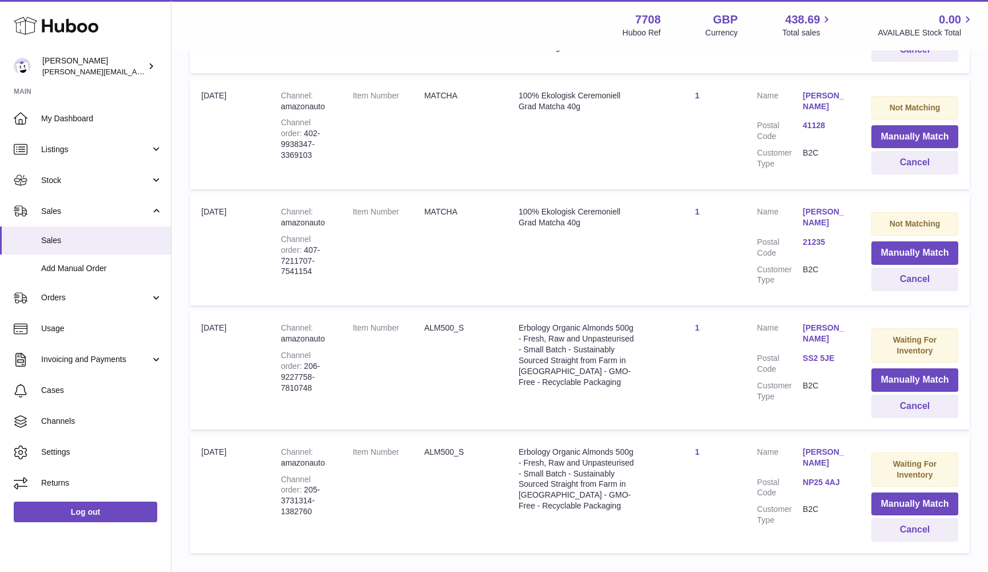
scroll to position [486, 0]
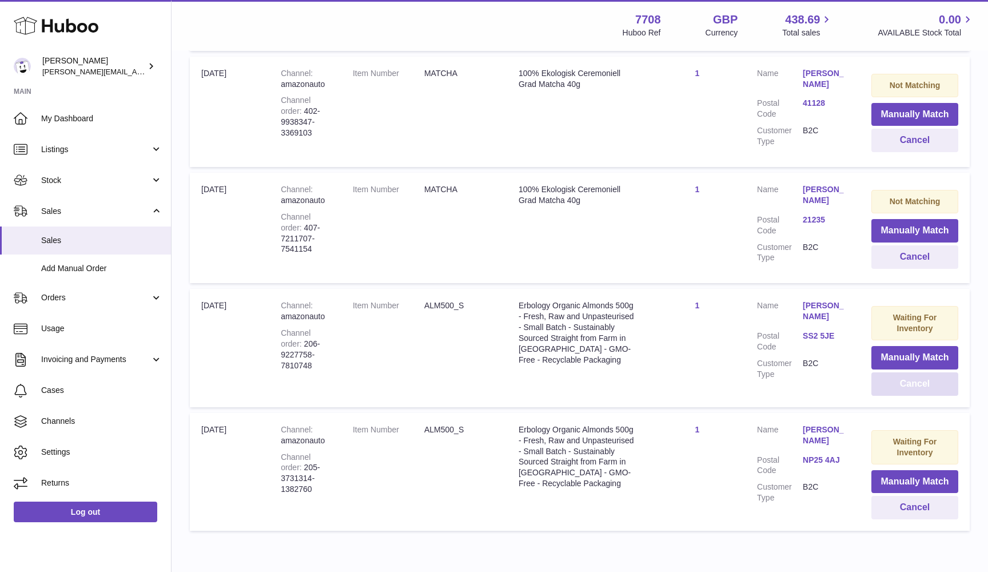
click at [894, 375] on button "Cancel" at bounding box center [915, 383] width 87 height 23
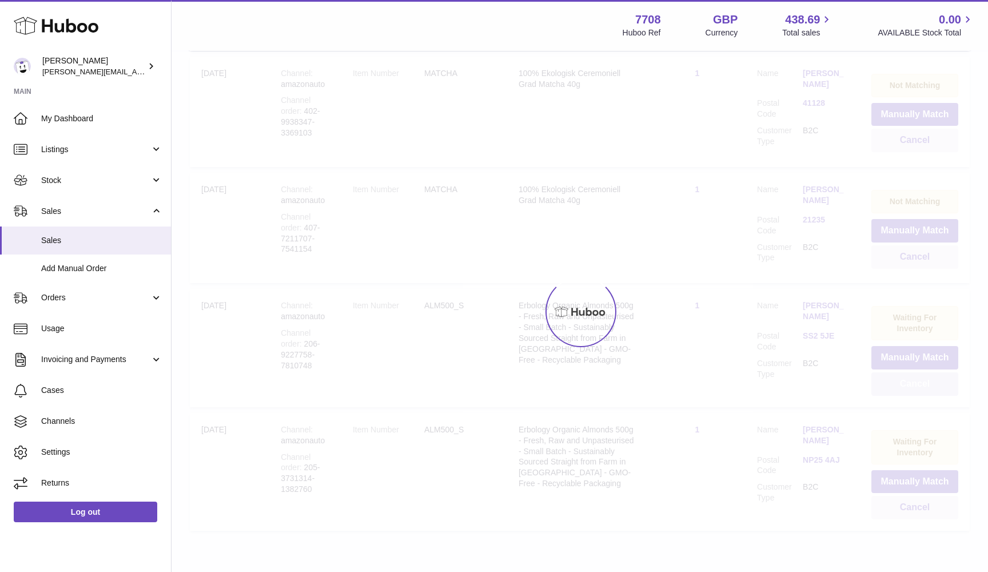
scroll to position [403, 0]
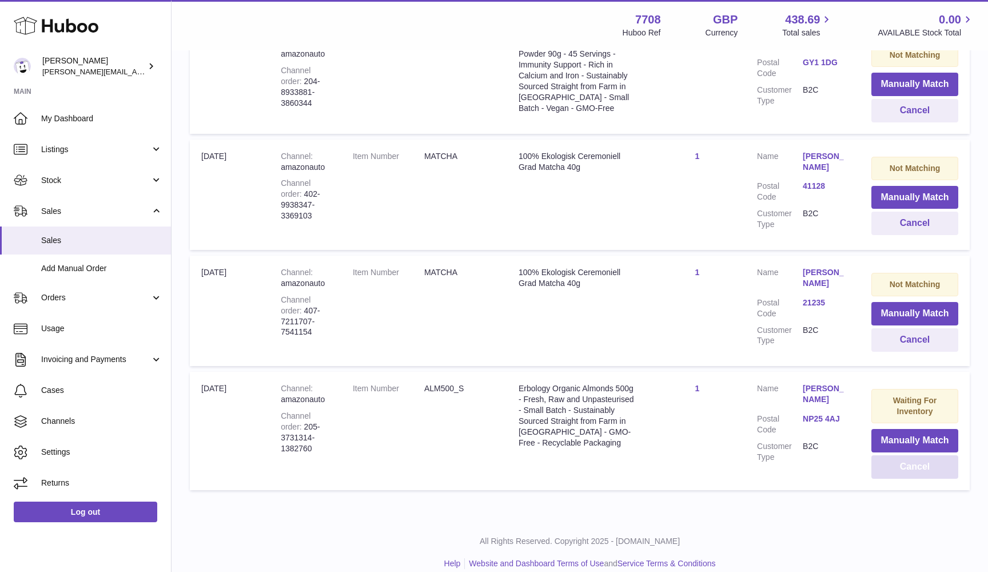
click at [918, 455] on button "Cancel" at bounding box center [915, 466] width 87 height 23
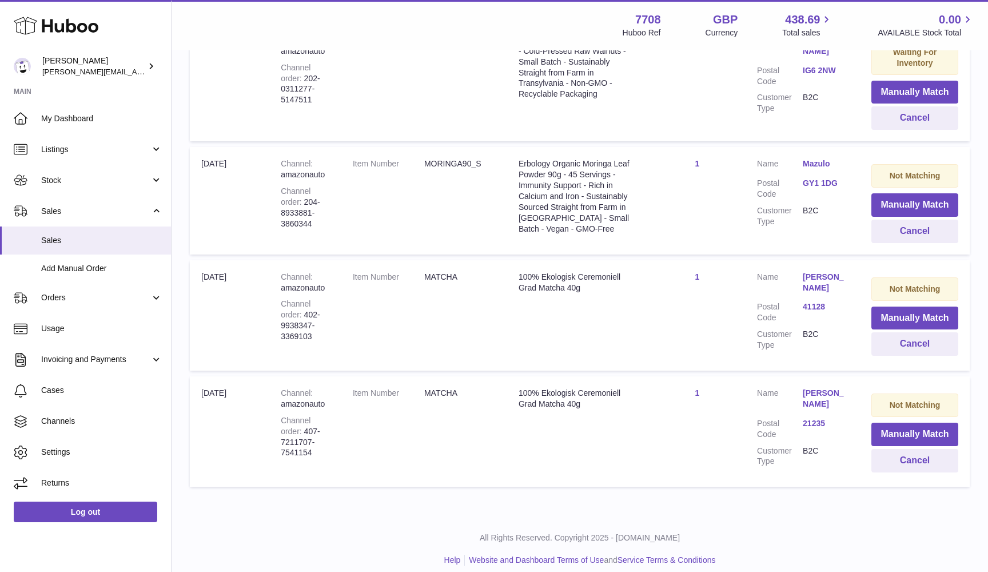
scroll to position [281, 0]
click at [918, 424] on button "Manually Match" at bounding box center [915, 435] width 87 height 23
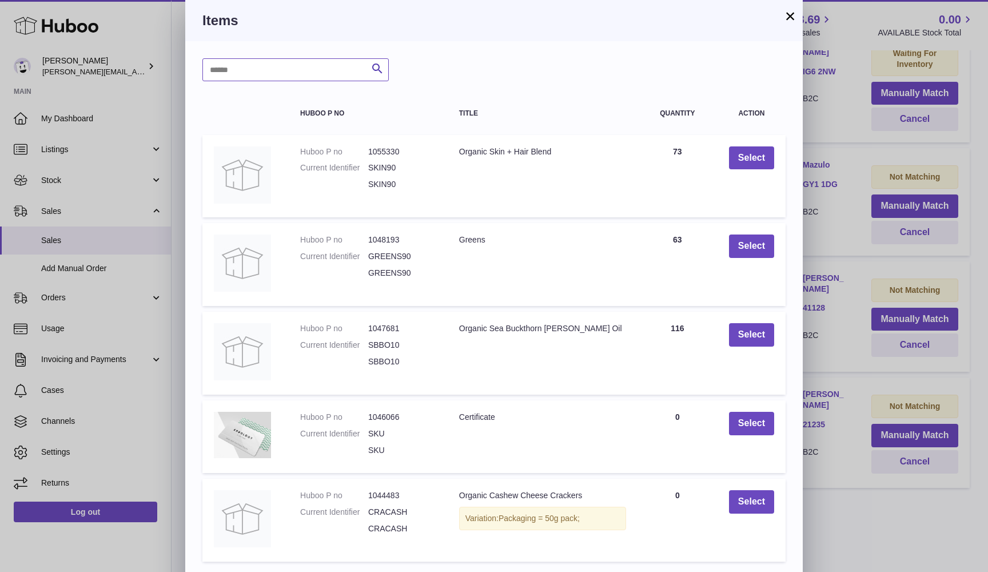
click at [345, 66] on input "text" at bounding box center [295, 69] width 186 height 23
type input "******"
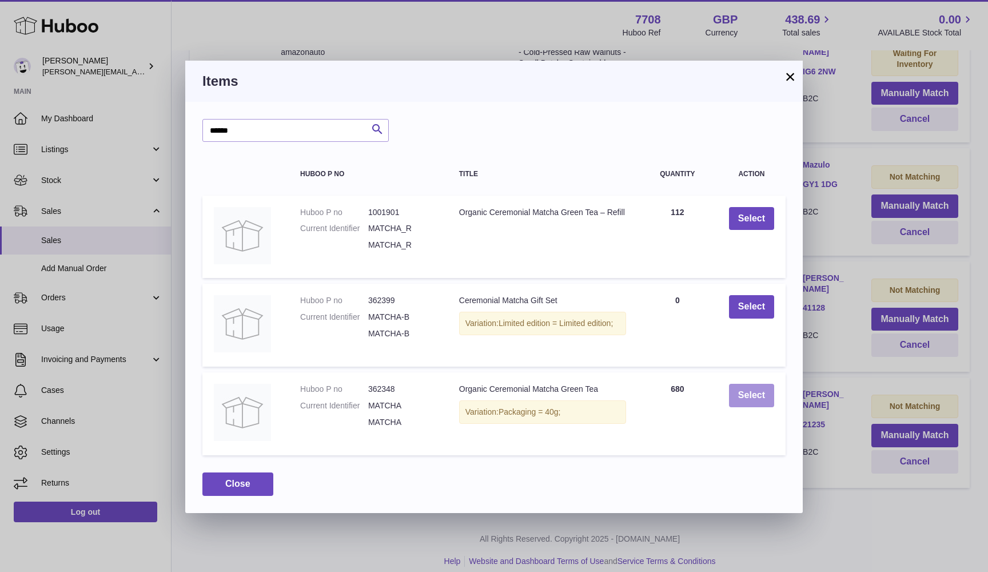
click at [744, 392] on button "Select" at bounding box center [751, 395] width 45 height 23
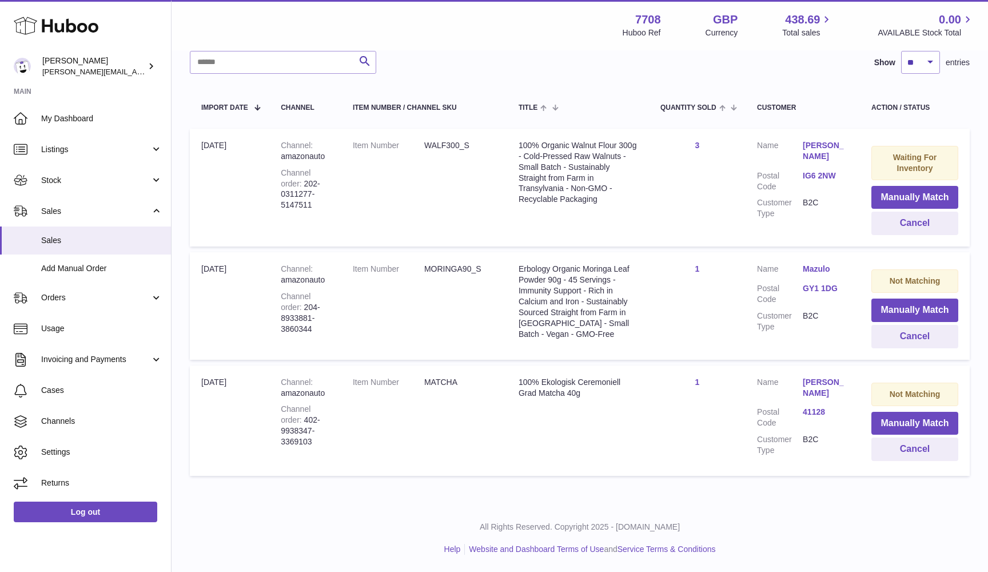
scroll to position [168, 0]
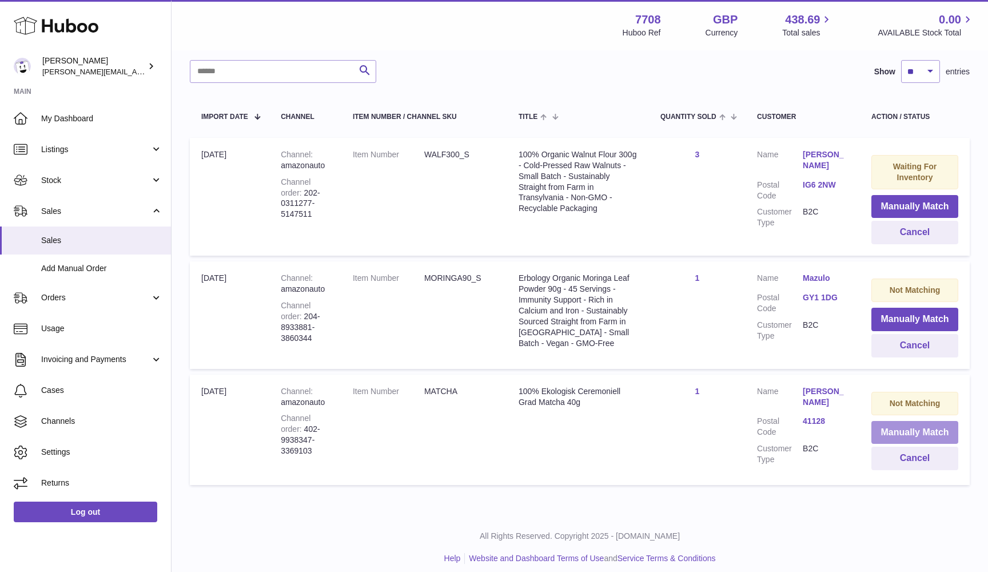
click at [912, 423] on button "Manually Match" at bounding box center [915, 432] width 87 height 23
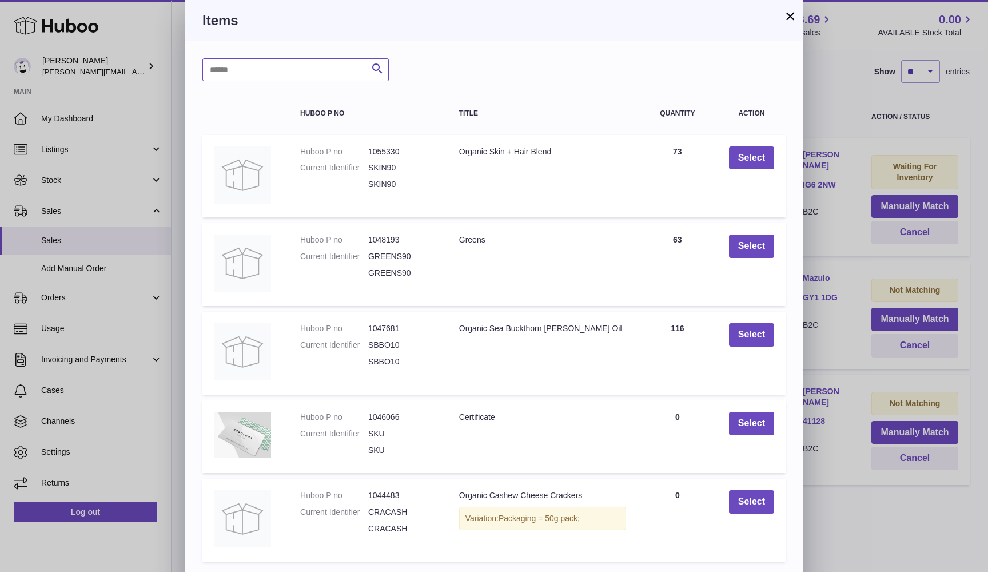
click at [288, 65] on input "text" at bounding box center [295, 69] width 186 height 23
type input "******"
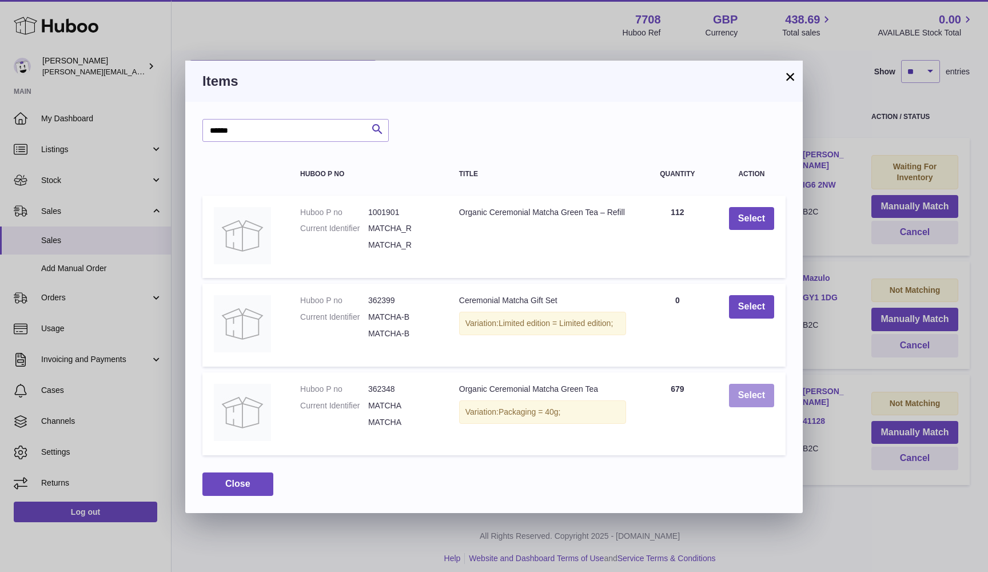
click at [754, 399] on button "Select" at bounding box center [751, 395] width 45 height 23
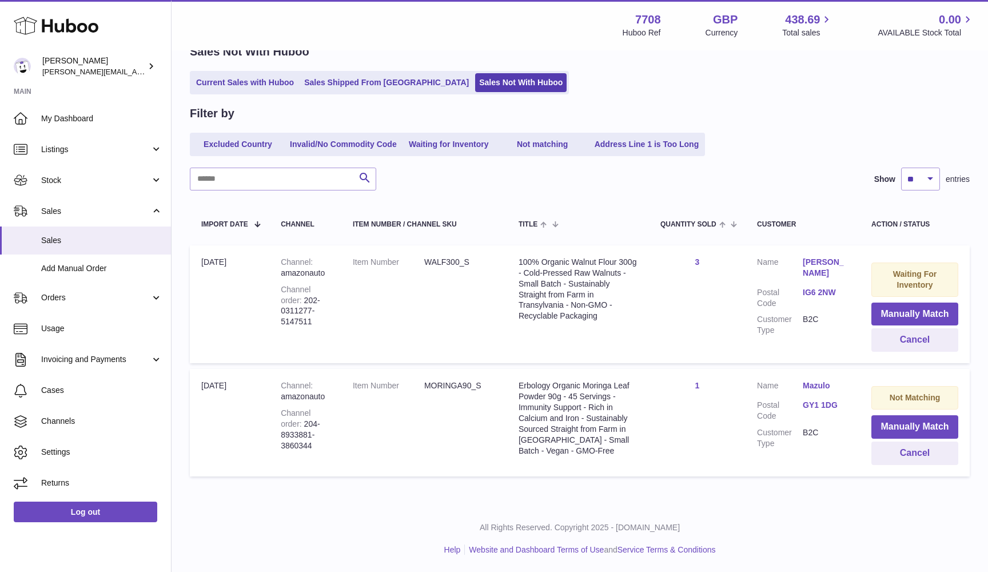
scroll to position [54, 0]
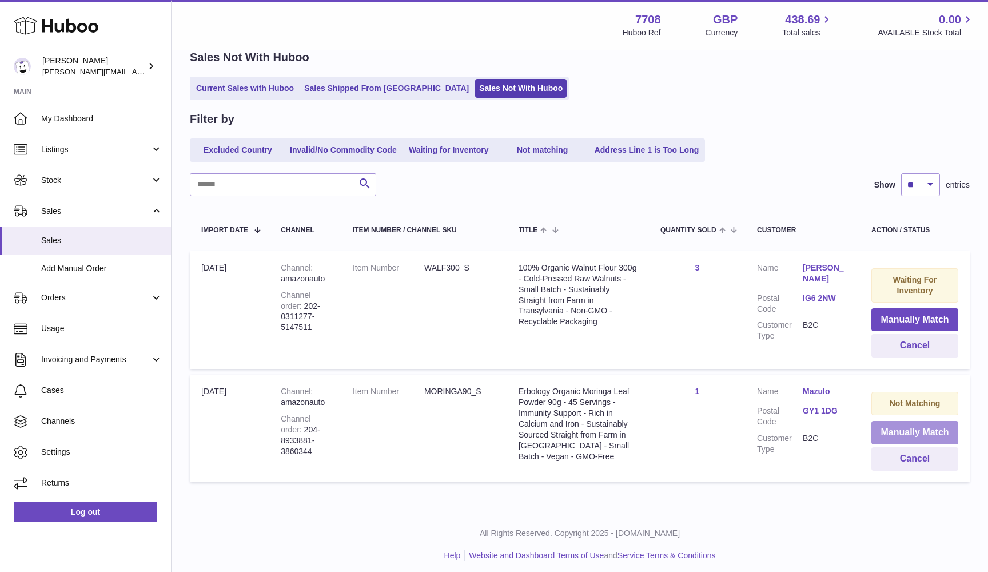
click at [902, 434] on button "Manually Match" at bounding box center [915, 432] width 87 height 23
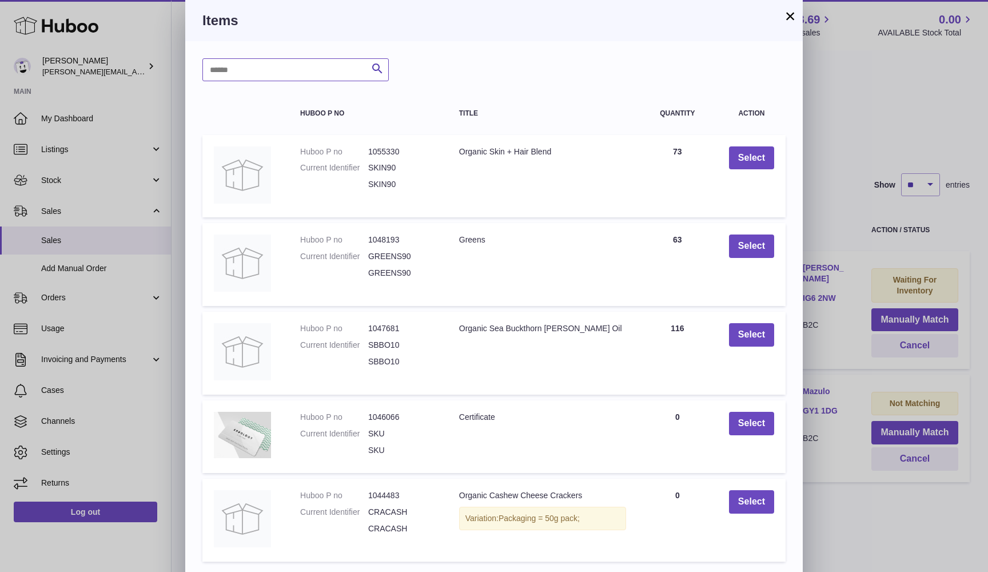
click at [268, 70] on input "text" at bounding box center [295, 69] width 186 height 23
type input "*******"
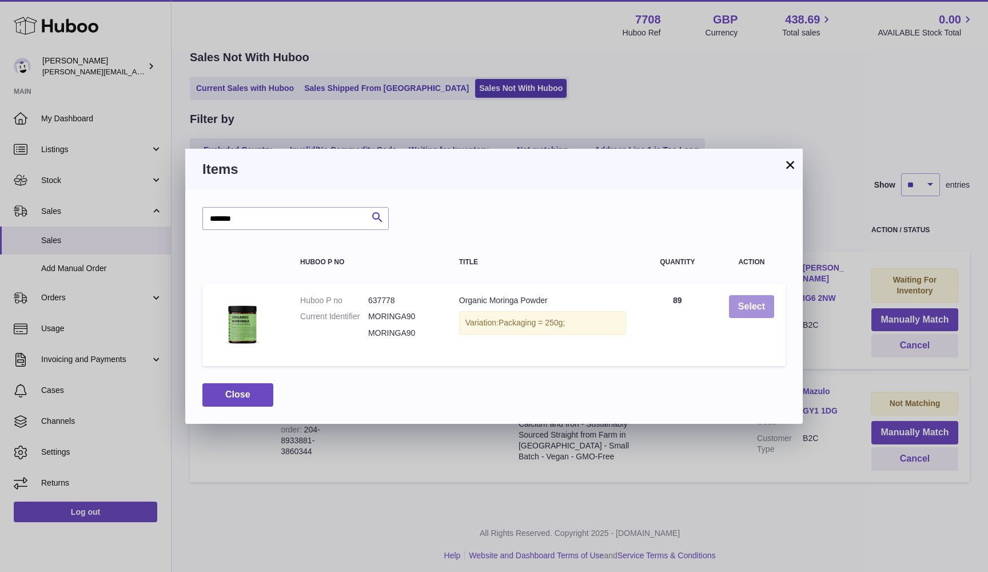
click at [747, 300] on button "Select" at bounding box center [751, 306] width 45 height 23
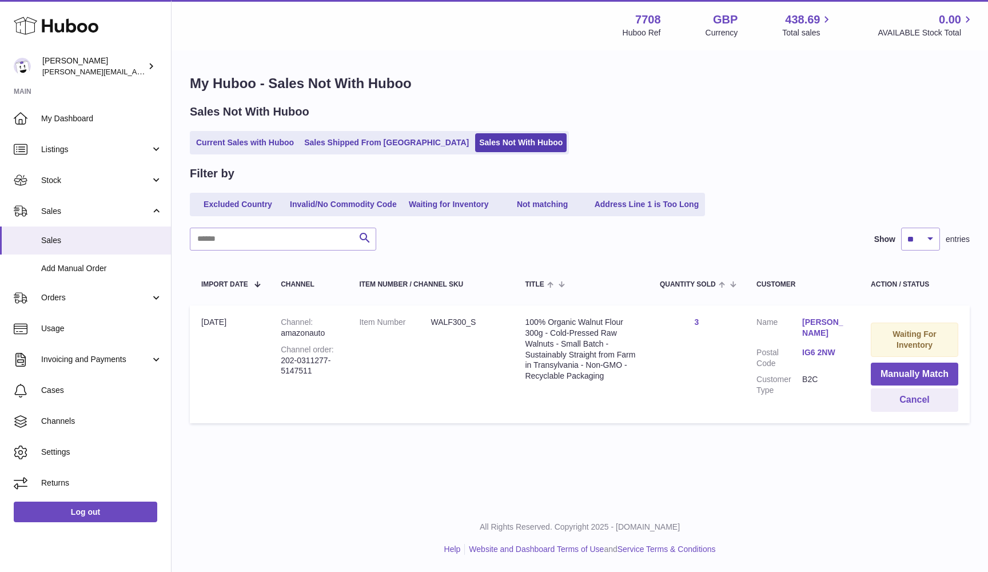
scroll to position [0, 0]
click at [908, 372] on button "Manually Match" at bounding box center [914, 374] width 87 height 23
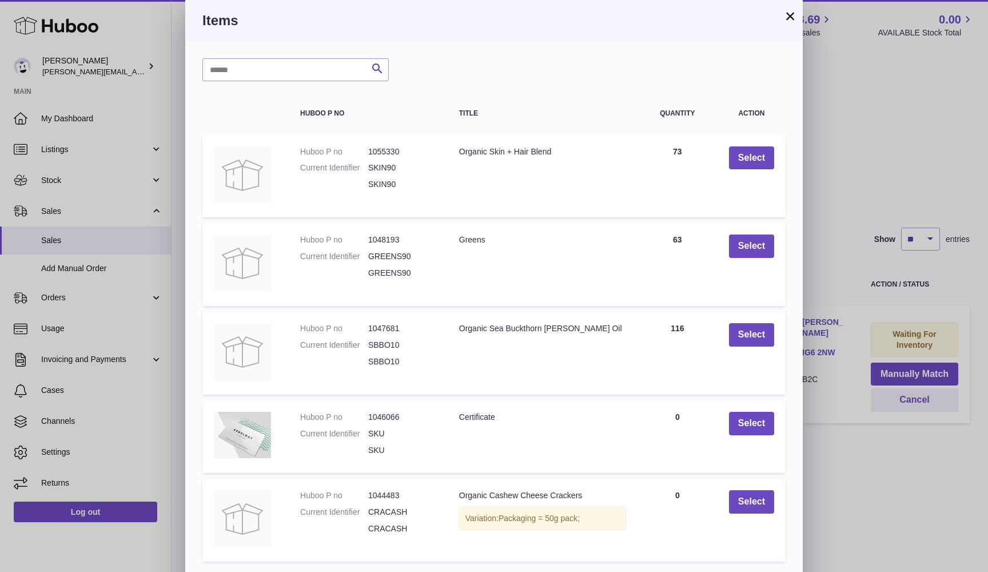
click at [877, 461] on div "× Items Search Huboo P no Title Quantity Action Huboo P no 1055330 Current Iden…" at bounding box center [494, 320] width 988 height 640
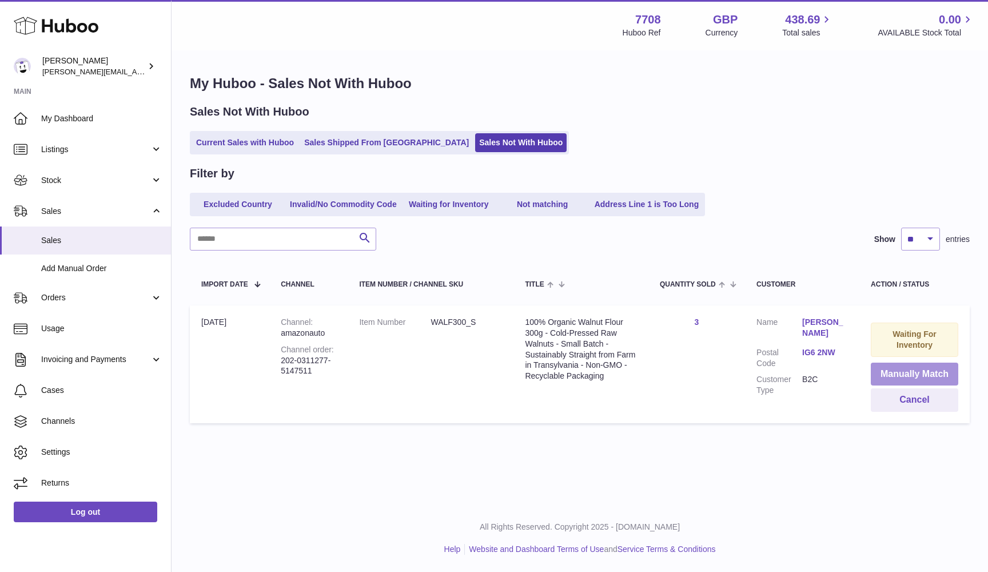
click at [898, 368] on button "Manually Match" at bounding box center [914, 374] width 87 height 23
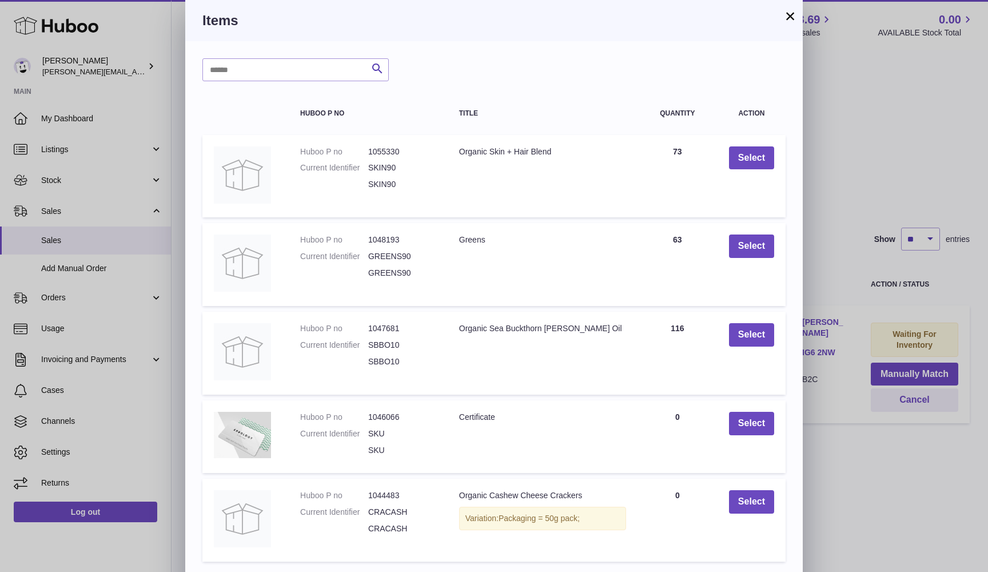
click at [273, 57] on div "Search Huboo P no Title Quantity Action Huboo P no 1055330 Current Identifier S…" at bounding box center [494, 340] width 618 height 598
click at [254, 69] on input "text" at bounding box center [295, 69] width 186 height 23
type input "****"
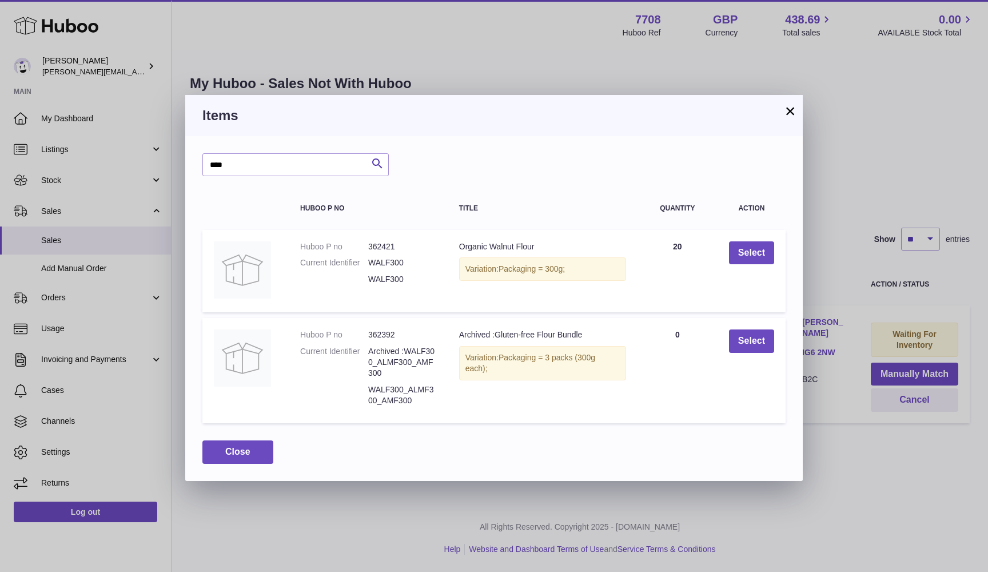
click at [392, 276] on dd "WALF300" at bounding box center [402, 279] width 68 height 11
click at [743, 253] on button "Select" at bounding box center [751, 252] width 45 height 23
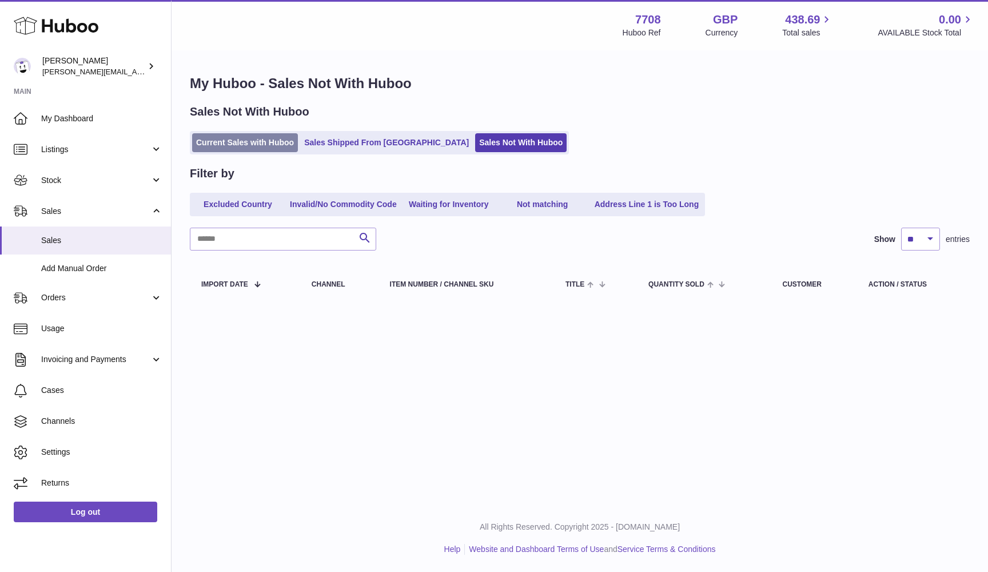
click at [267, 143] on link "Current Sales with Huboo" at bounding box center [245, 142] width 106 height 19
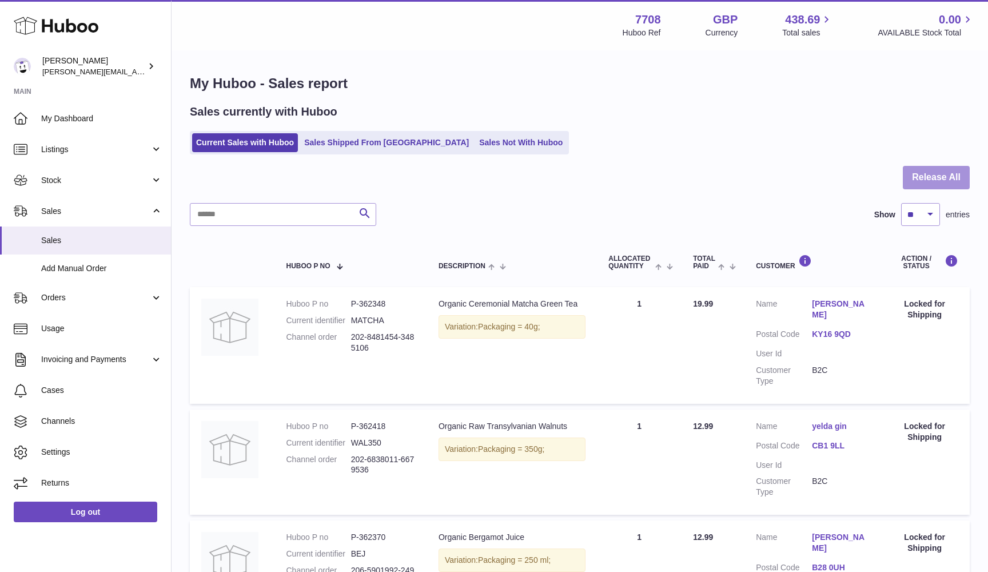
click at [955, 182] on button "Release All" at bounding box center [936, 177] width 67 height 23
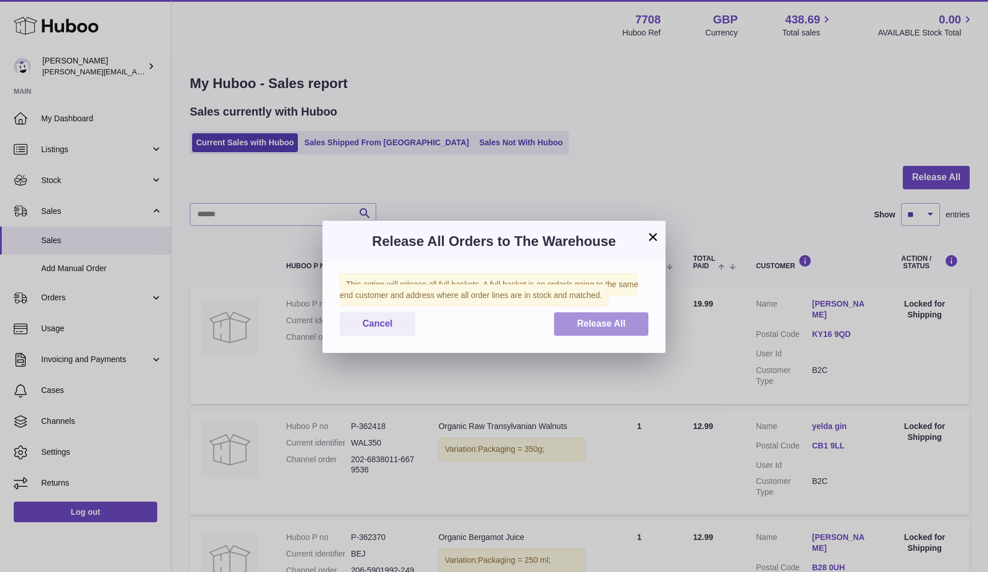
click at [627, 322] on button "Release All" at bounding box center [601, 323] width 94 height 23
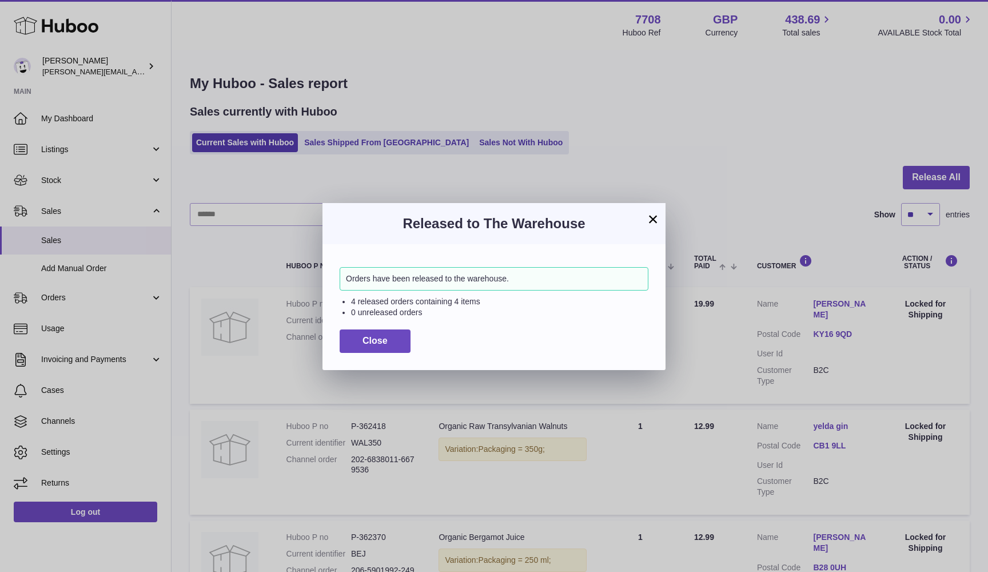
click at [360, 357] on div "Orders have been released to the warehouse. 4 released orders containing 4 item…" at bounding box center [494, 306] width 343 height 125
click at [352, 342] on button "Close" at bounding box center [375, 340] width 71 height 23
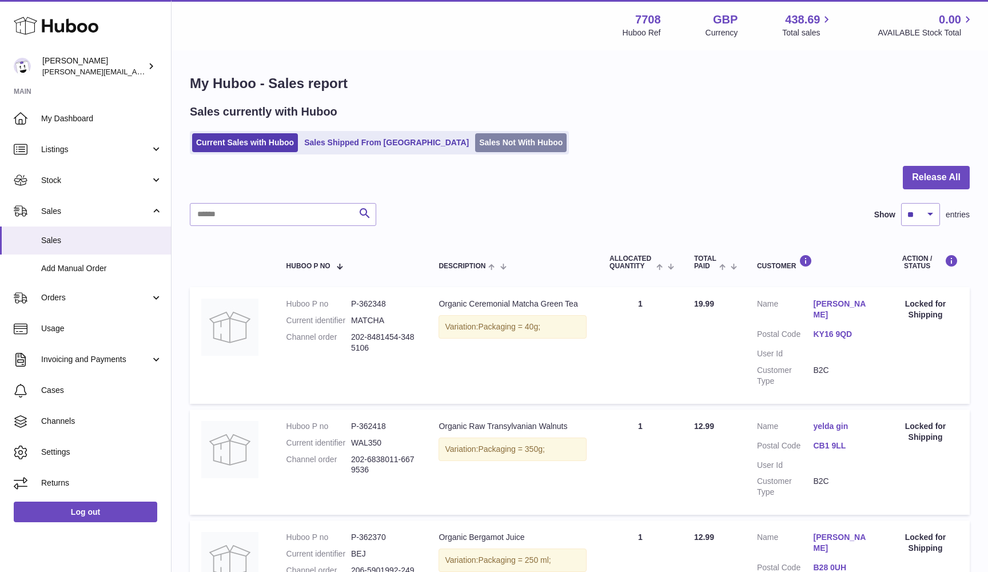
click at [475, 149] on link "Sales Not With Huboo" at bounding box center [521, 142] width 92 height 19
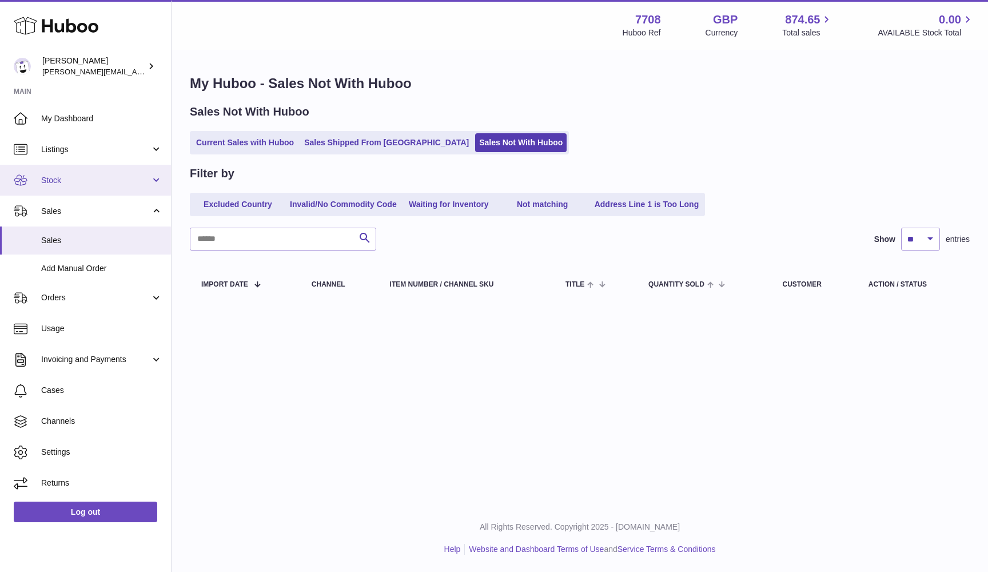
click at [111, 167] on link "Stock" at bounding box center [85, 180] width 171 height 31
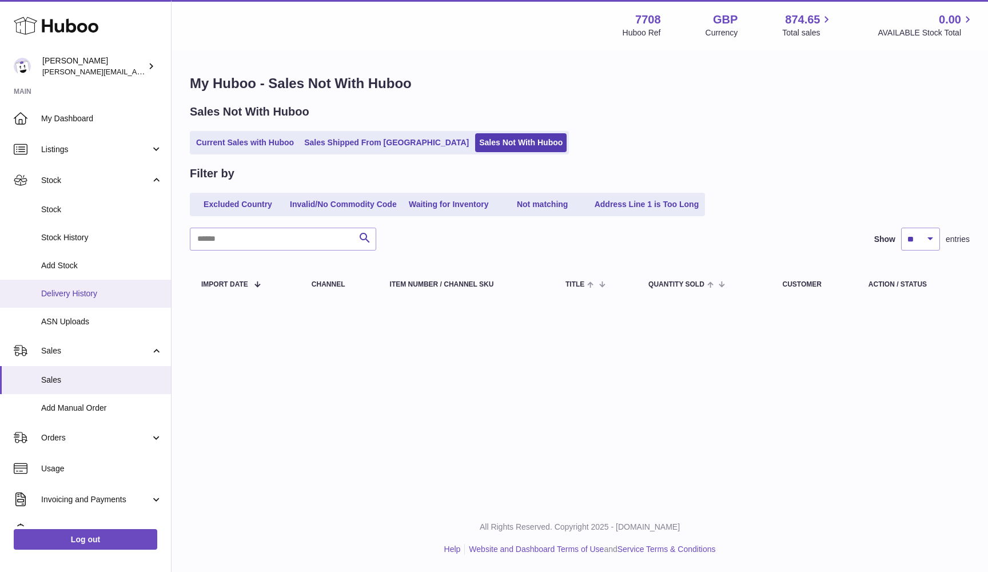
click at [96, 289] on span "Delivery History" at bounding box center [101, 293] width 121 height 11
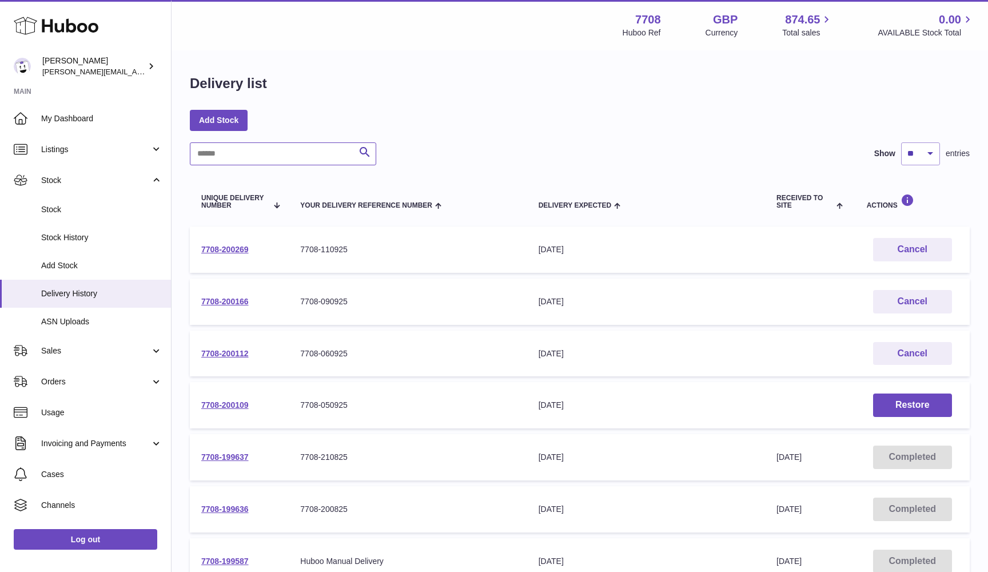
click at [230, 144] on input "text" at bounding box center [283, 153] width 186 height 23
paste input "**********"
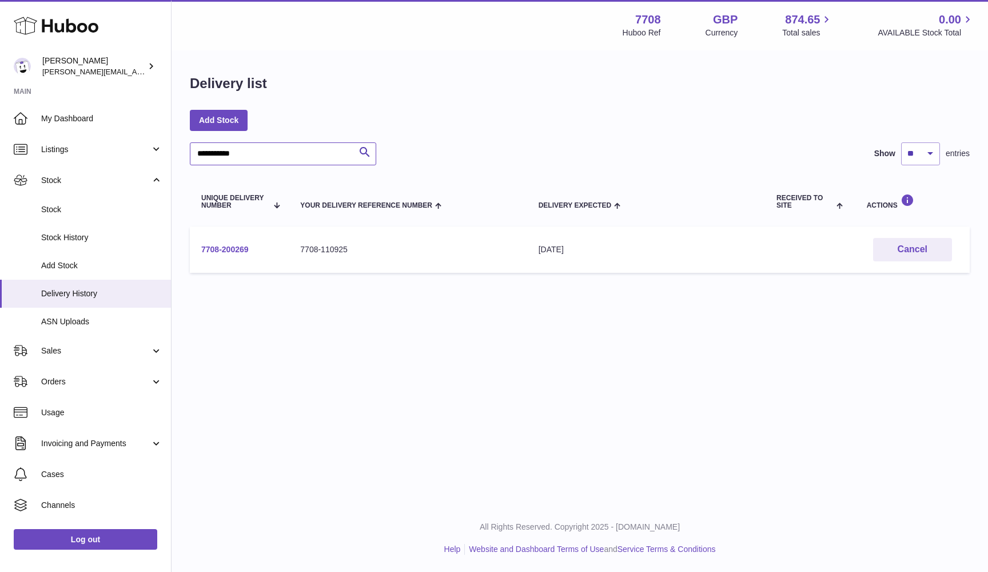
type input "**********"
click at [215, 249] on link "7708-200269" at bounding box center [224, 249] width 47 height 9
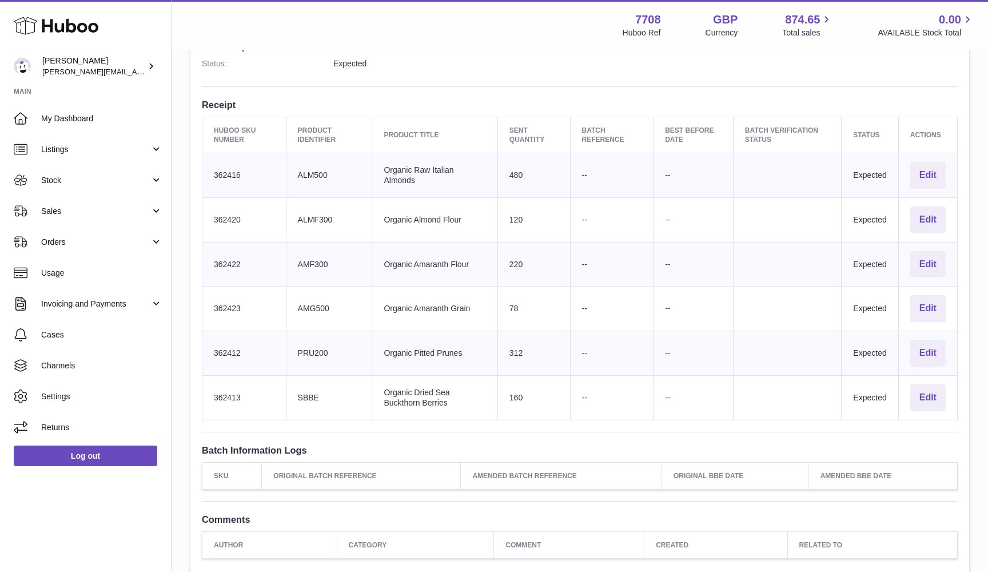
scroll to position [334, 0]
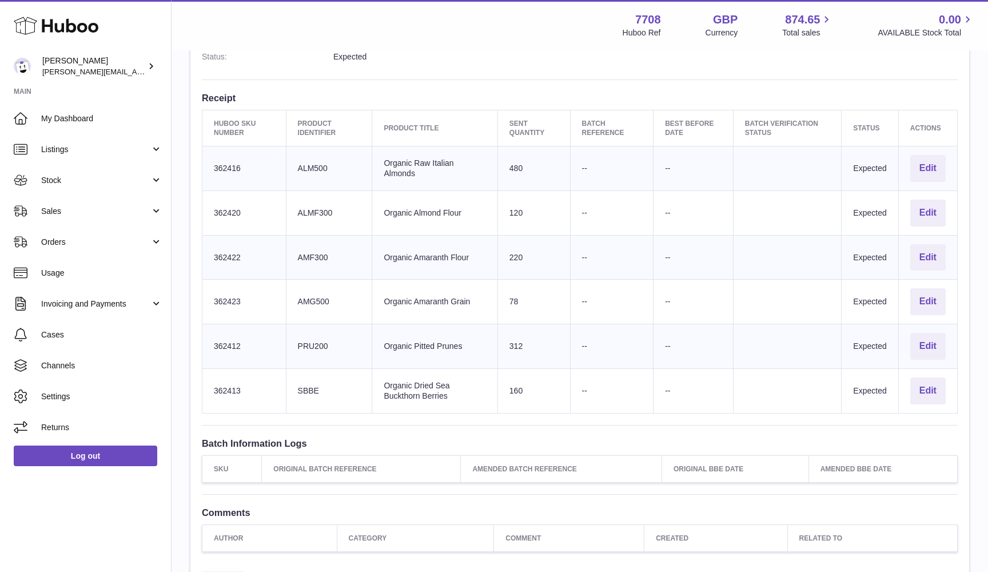
click at [301, 379] on td "Client Identifier SBBE" at bounding box center [329, 391] width 86 height 45
click at [307, 337] on td "Client Identifier PRU200" at bounding box center [329, 346] width 86 height 45
click at [304, 293] on td "Client Identifier AMG500" at bounding box center [329, 302] width 86 height 45
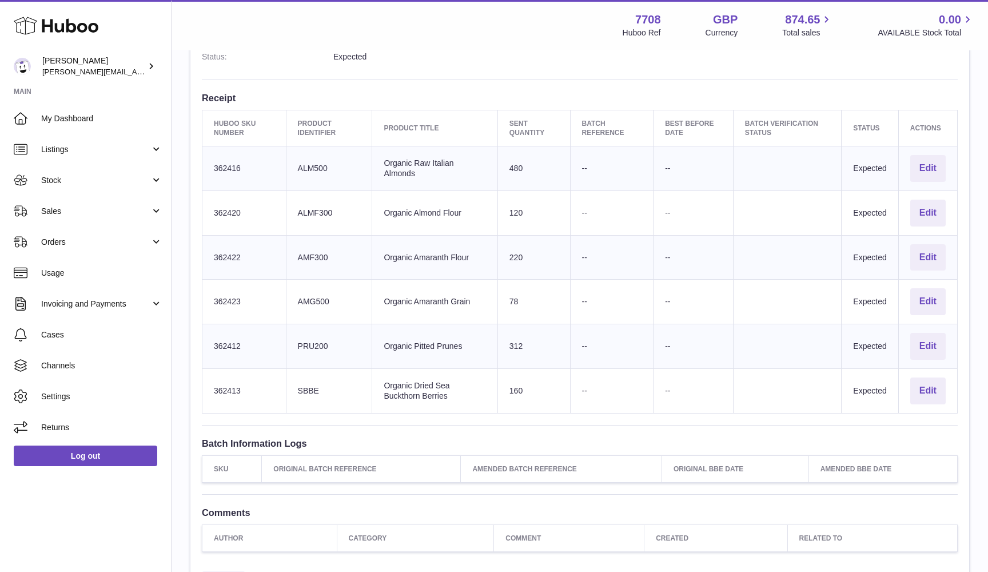
click at [304, 293] on td "Client Identifier AMG500" at bounding box center [329, 302] width 86 height 45
click at [308, 252] on td "Client Identifier AMF300" at bounding box center [329, 257] width 86 height 45
